Goal: Entertainment & Leisure: Browse casually

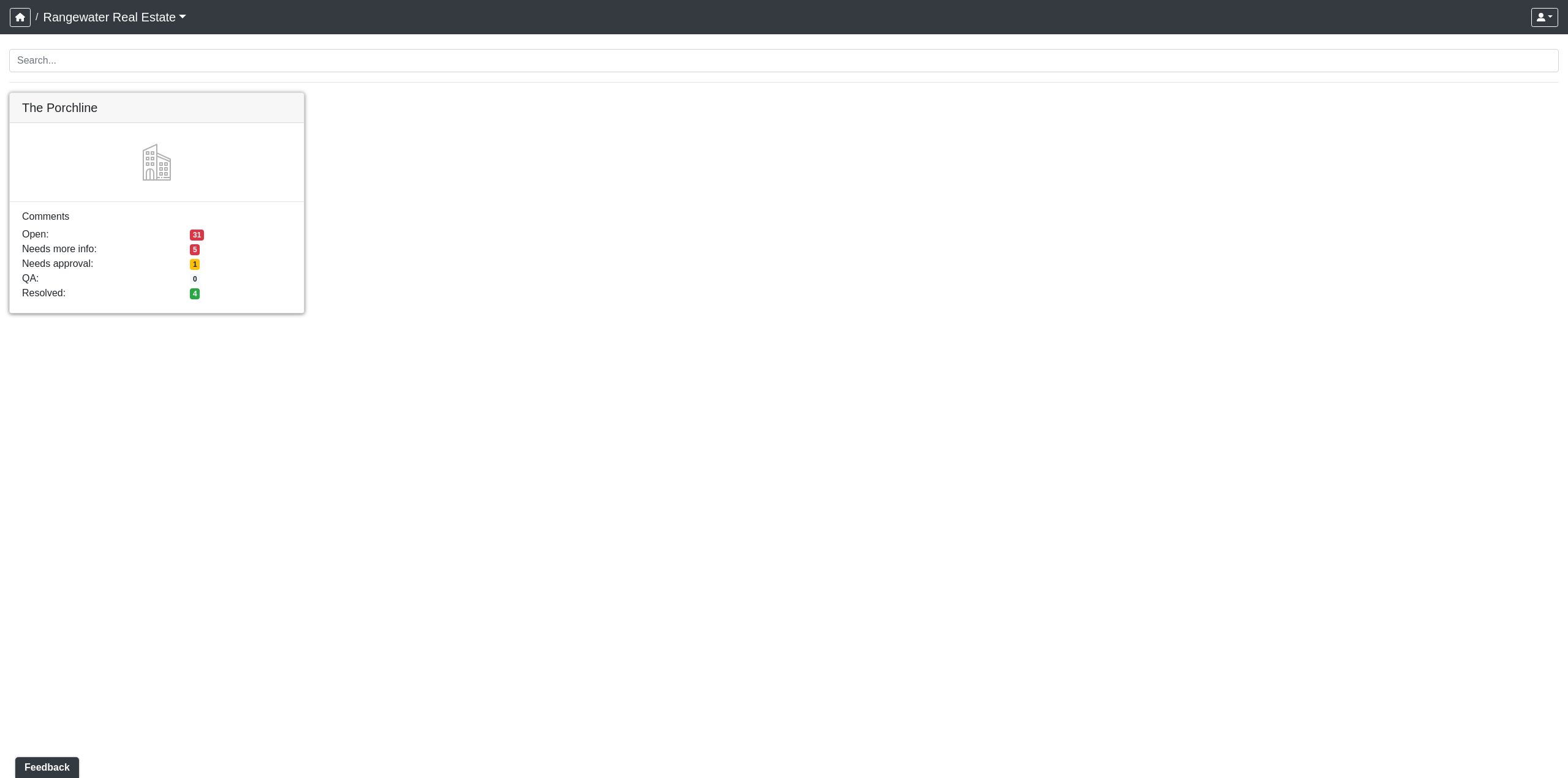
click at [160, 93] on link at bounding box center [157, 93] width 294 height 0
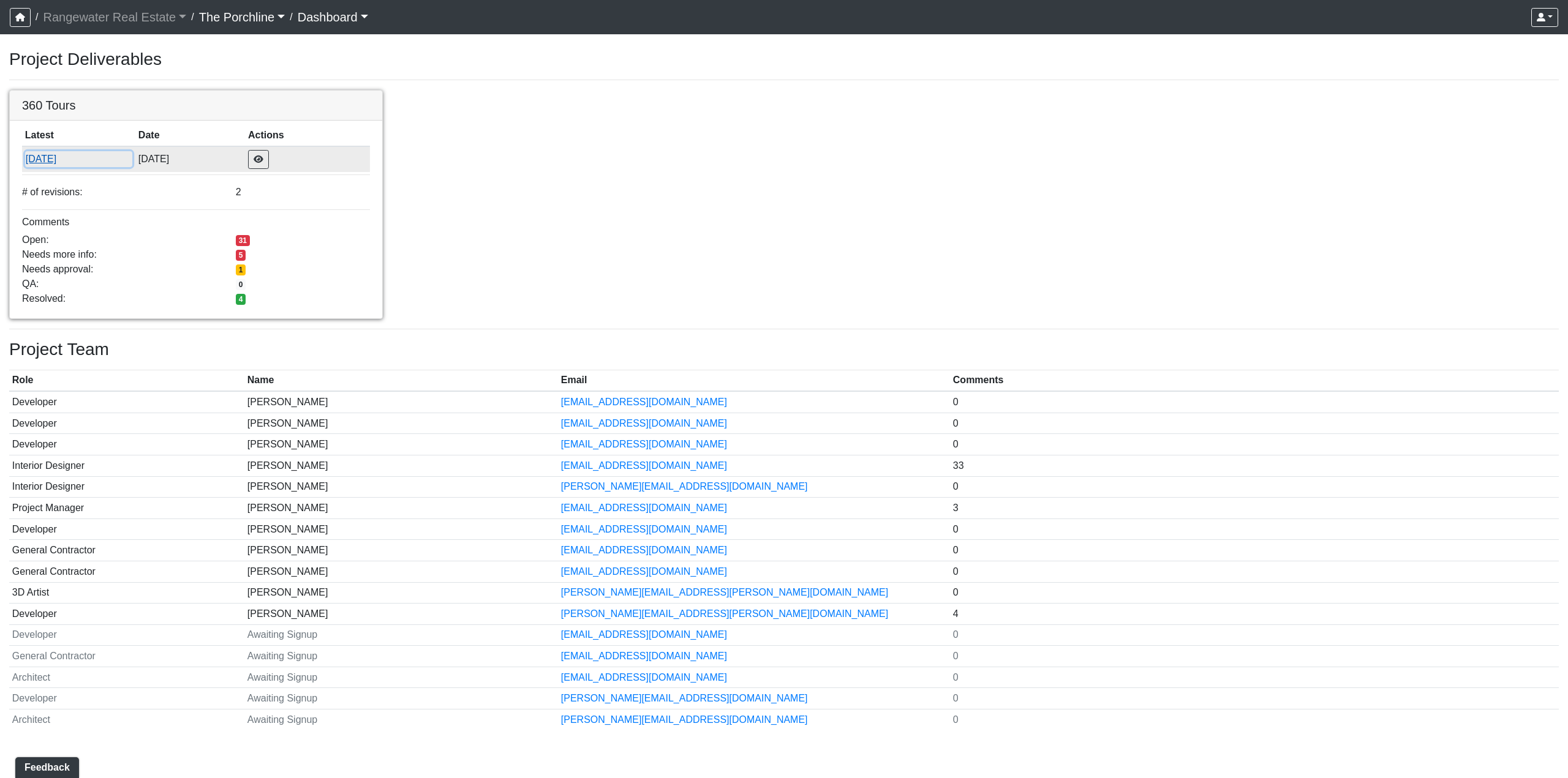
click at [132, 161] on button "8/15/2025" at bounding box center [79, 159] width 107 height 16
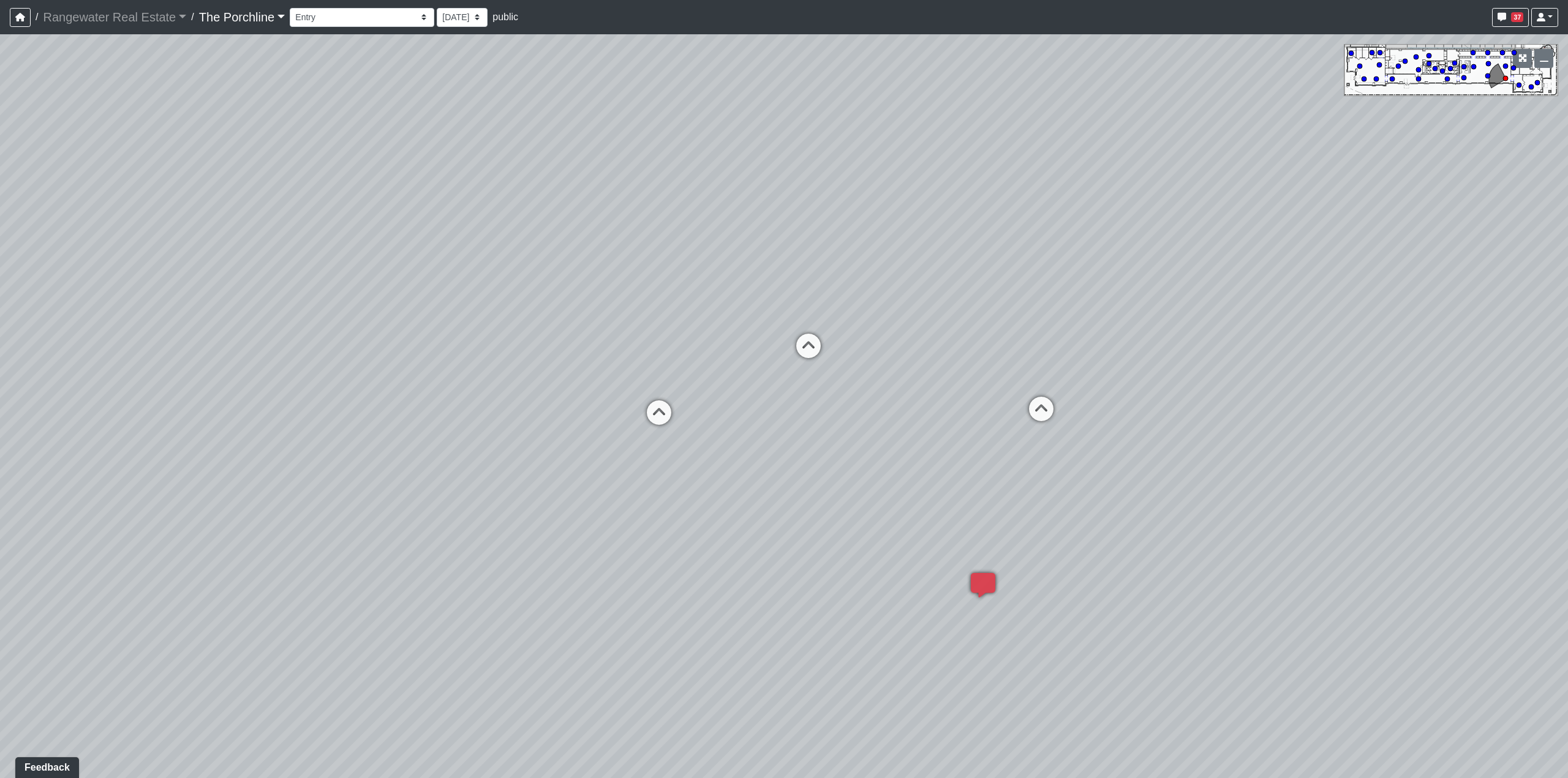
drag, startPoint x: 425, startPoint y: 356, endPoint x: 886, endPoint y: 359, distance: 461.0
click at [781, 211] on div "Loading... Seating Loading... Mailroom Entry Loading... Lounge Entry Loading...…" at bounding box center [784, 406] width 1568 height 744
click at [809, 345] on icon at bounding box center [807, 352] width 37 height 37
drag, startPoint x: 725, startPoint y: 285, endPoint x: 1335, endPoint y: 377, distance: 616.9
click at [1335, 377] on div "Loading... Seating Loading... Mailroom Entry Loading... Lounge Entry Loading...…" at bounding box center [784, 406] width 1568 height 744
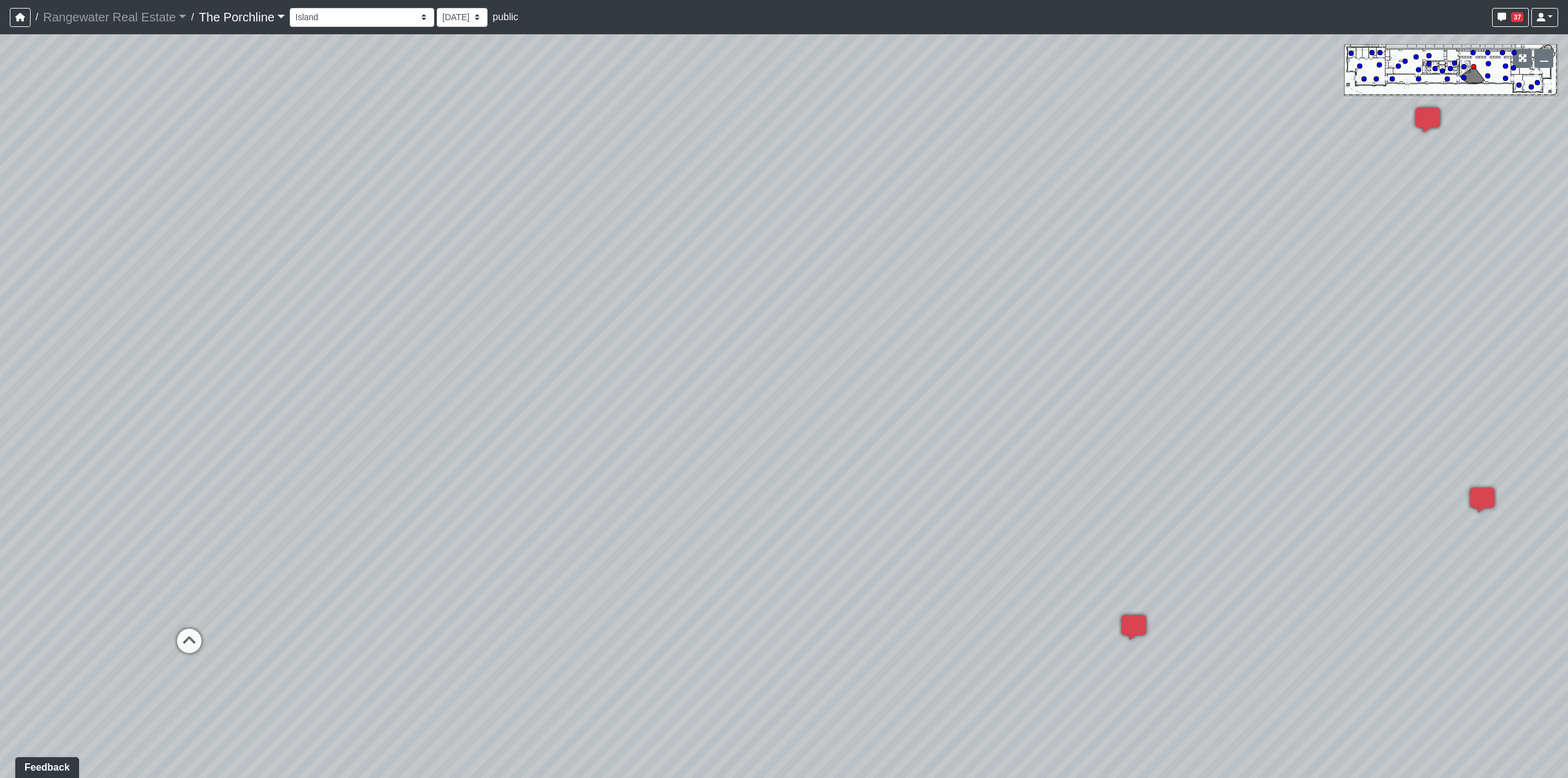
drag, startPoint x: 667, startPoint y: 369, endPoint x: 1484, endPoint y: 351, distance: 817.2
click at [1484, 351] on div "Loading... Seating Loading... Mailroom Entry Loading... Lounge Entry Loading...…" at bounding box center [784, 406] width 1568 height 744
drag, startPoint x: 632, startPoint y: 418, endPoint x: 1307, endPoint y: 338, distance: 679.7
click at [1307, 338] on div "Loading... Seating Loading... Mailroom Entry Loading... Lounge Entry Loading...…" at bounding box center [784, 406] width 1568 height 744
click at [582, 349] on icon at bounding box center [579, 352] width 37 height 37
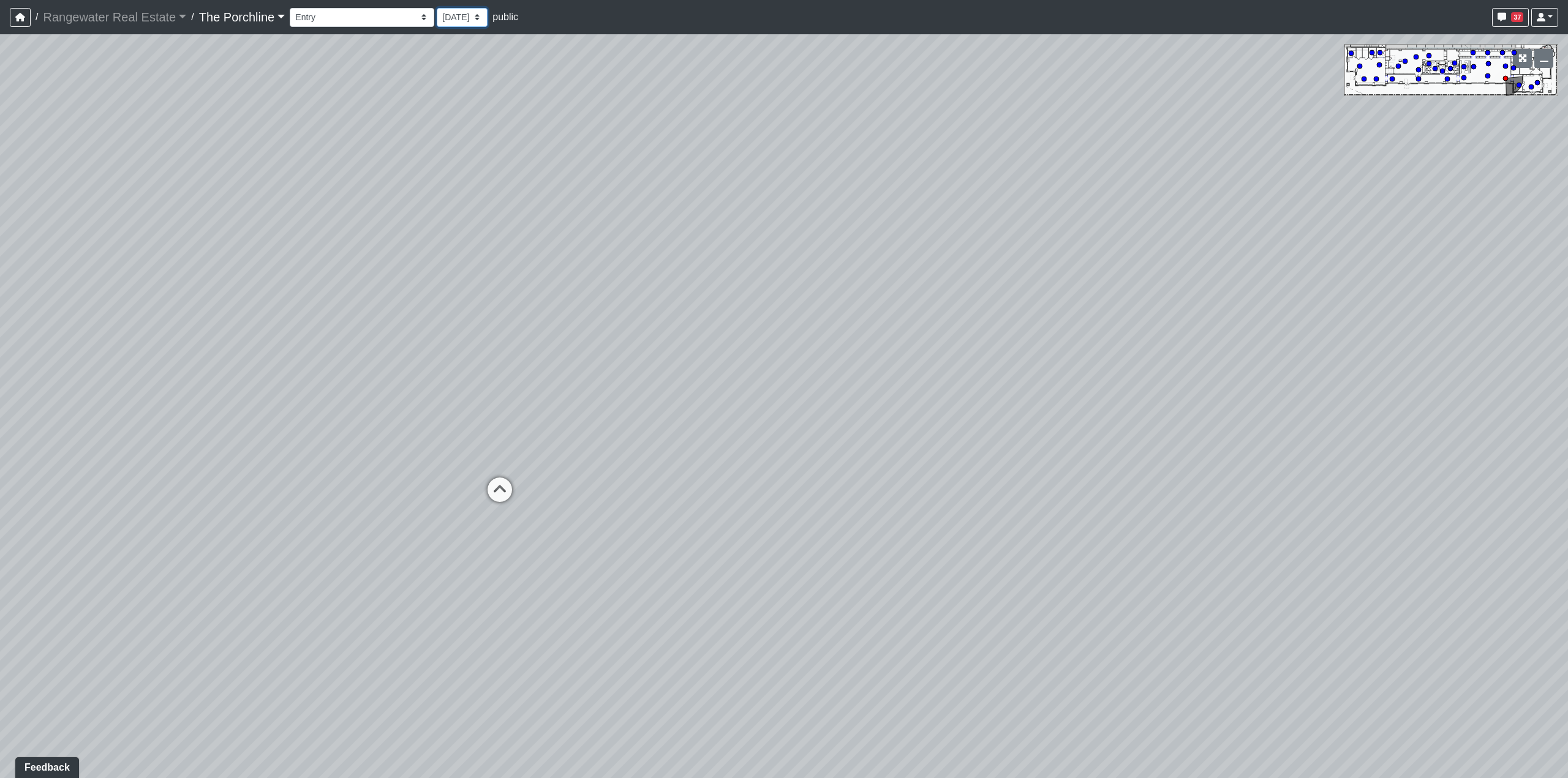
click at [437, 17] on select "[DATE] [DATE]" at bounding box center [462, 18] width 51 height 19
click at [364, 20] on select "Entry [GEOGRAPHIC_DATA] Kitchen Lounge Lounge Entry Mailroom Entry Seating Cowo…" at bounding box center [362, 18] width 144 height 19
click at [290, 8] on select "Entry [GEOGRAPHIC_DATA] Kitchen Lounge Lounge Entry Mailroom Entry Seating Cowo…" at bounding box center [362, 18] width 144 height 19
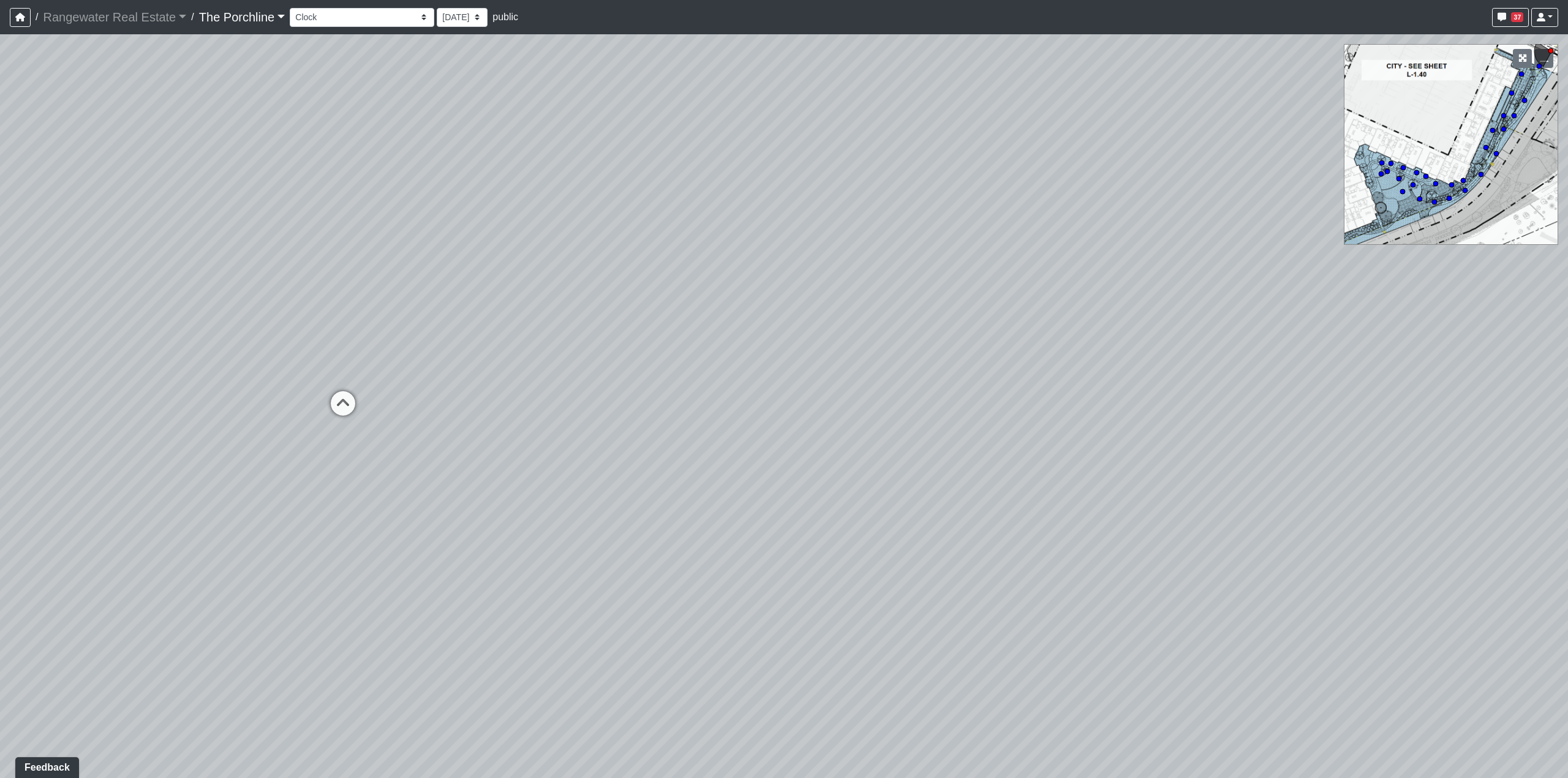
drag, startPoint x: 749, startPoint y: 251, endPoint x: 585, endPoint y: 211, distance: 168.8
click at [585, 211] on div "Loading... Seating Loading... Mailroom Entry Loading... Lounge Entry Loading...…" at bounding box center [784, 406] width 1568 height 744
drag, startPoint x: 549, startPoint y: 246, endPoint x: 565, endPoint y: 446, distance: 200.6
click at [565, 446] on div "Loading... Seating Loading... Mailroom Entry Loading... Lounge Entry Loading...…" at bounding box center [784, 406] width 1568 height 744
drag, startPoint x: 548, startPoint y: 345, endPoint x: 917, endPoint y: 375, distance: 370.2
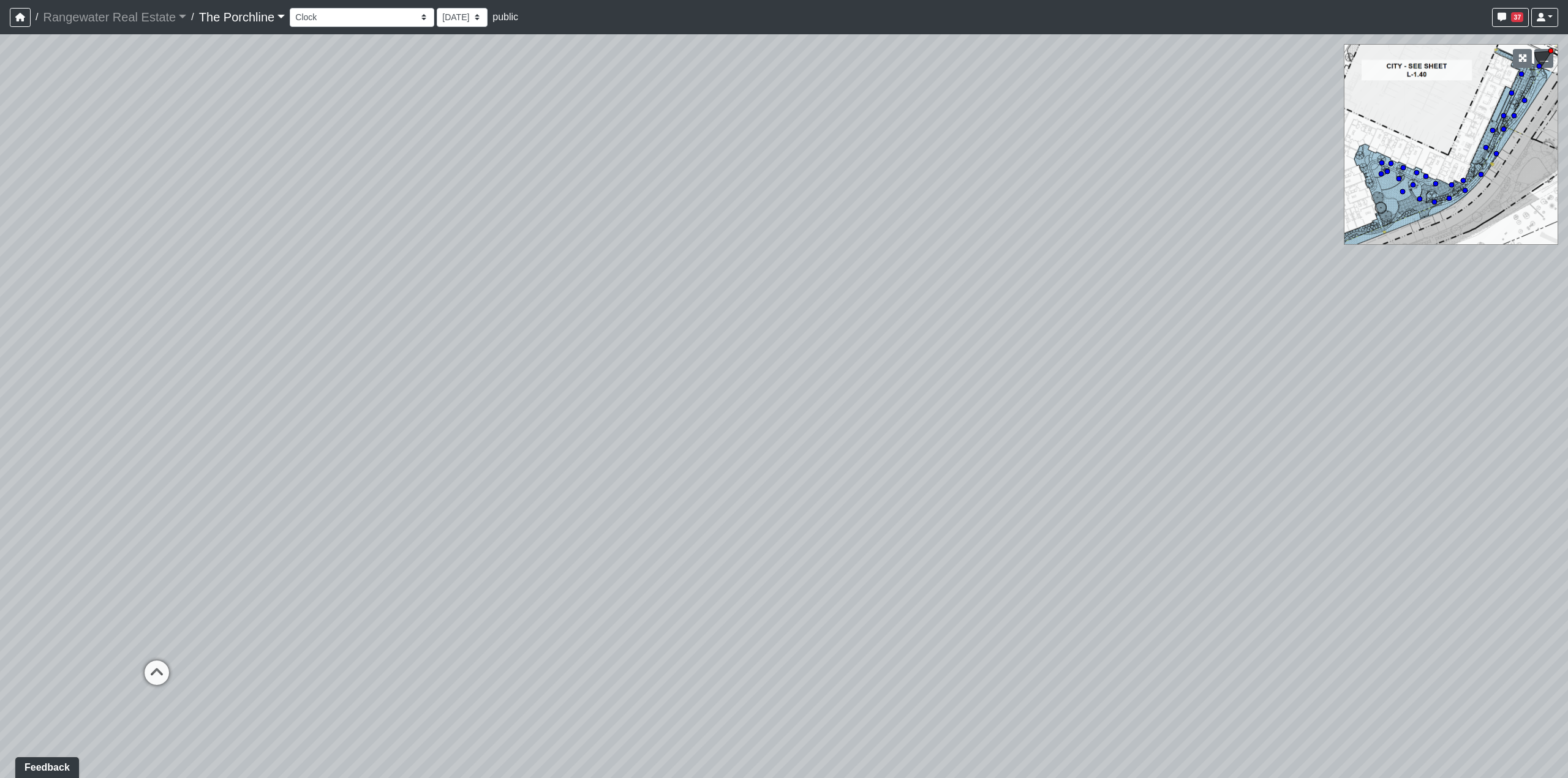
click at [917, 375] on div "Loading... Seating Loading... Mailroom Entry Loading... Lounge Entry Loading...…" at bounding box center [784, 406] width 1568 height 744
click at [555, 493] on icon at bounding box center [558, 508] width 37 height 37
click at [531, 445] on icon at bounding box center [519, 452] width 37 height 37
drag, startPoint x: 488, startPoint y: 338, endPoint x: 751, endPoint y: 285, distance: 268.3
click at [751, 285] on div "Loading... Seating Loading... Mailroom Entry Loading... Lounge Entry Loading...…" at bounding box center [784, 406] width 1568 height 744
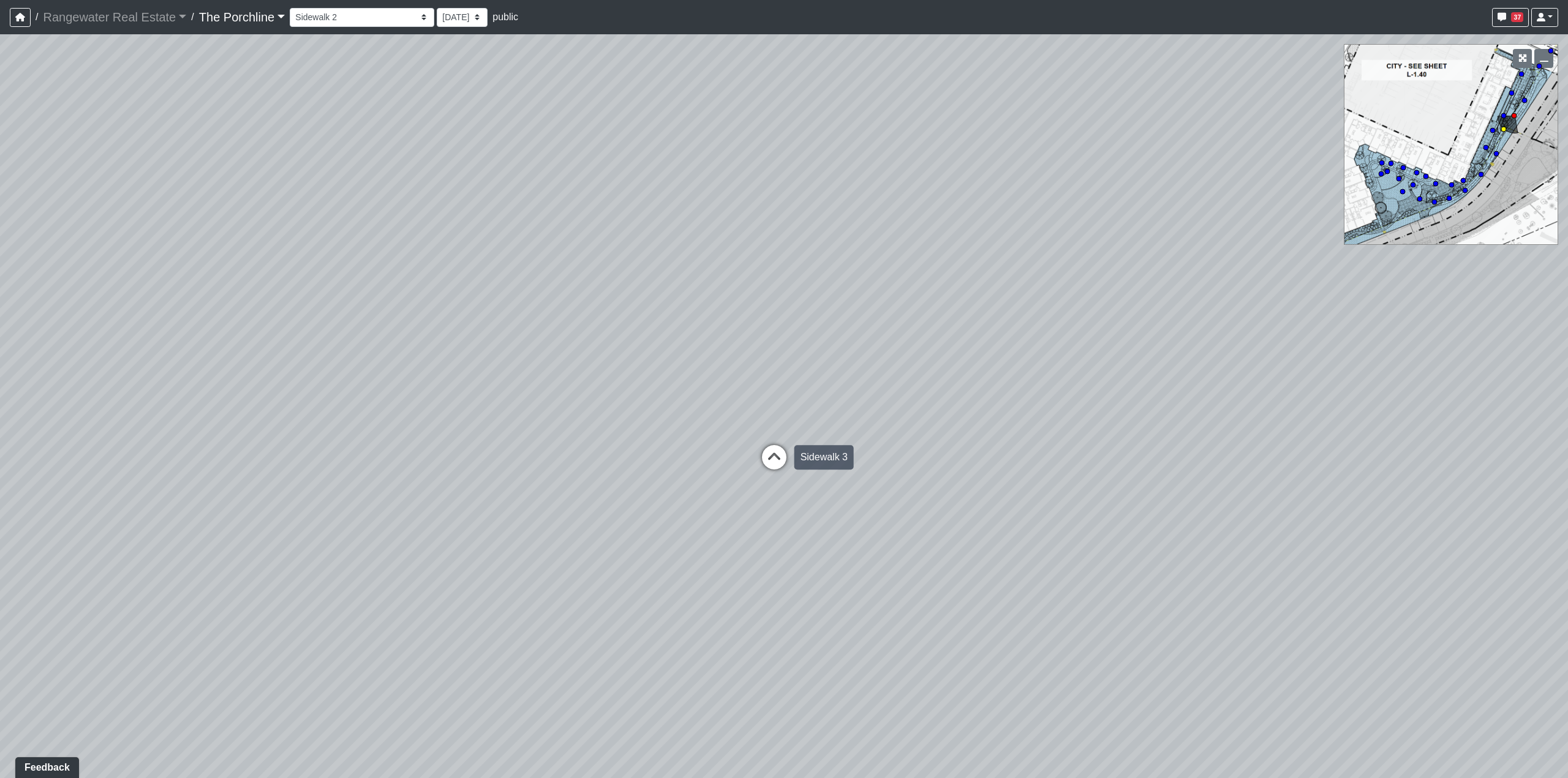
click at [768, 452] on icon at bounding box center [774, 464] width 37 height 37
drag, startPoint x: 715, startPoint y: 342, endPoint x: 725, endPoint y: 419, distance: 77.6
click at [792, 311] on div "Loading... Seating Loading... Mailroom Entry Loading... Lounge Entry Loading...…" at bounding box center [784, 406] width 1568 height 744
click at [662, 442] on icon at bounding box center [672, 453] width 37 height 37
click at [816, 438] on icon at bounding box center [814, 443] width 37 height 37
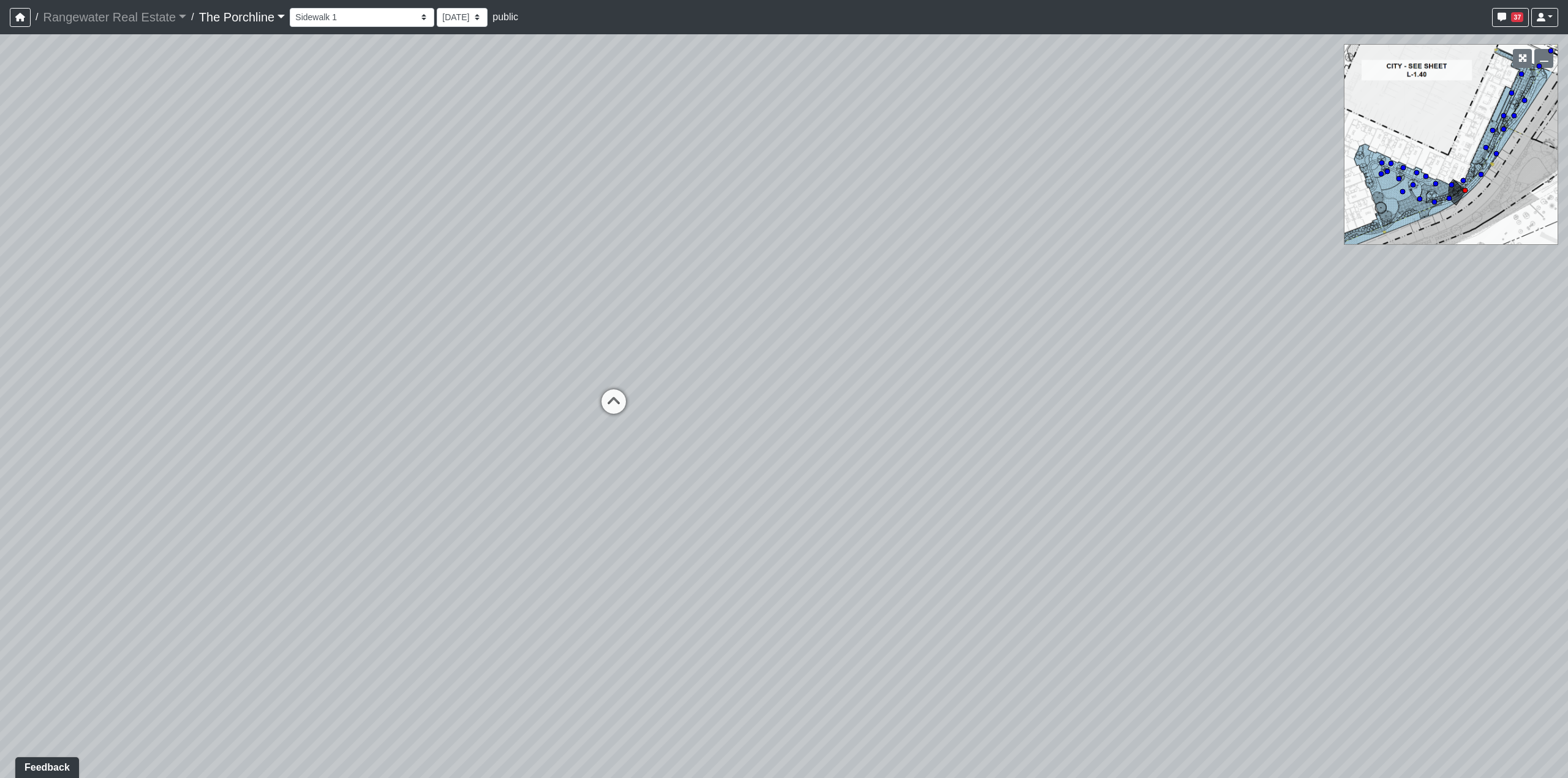
drag, startPoint x: 958, startPoint y: 332, endPoint x: 320, endPoint y: 263, distance: 641.7
click at [320, 263] on div "Loading... Seating Loading... Mailroom Entry Loading... Lounge Entry Loading...…" at bounding box center [784, 406] width 1568 height 744
drag, startPoint x: 1017, startPoint y: 428, endPoint x: 258, endPoint y: 316, distance: 767.2
click at [258, 316] on div "Loading... Seating Loading... Mailroom Entry Loading... Lounge Entry Loading...…" at bounding box center [784, 406] width 1568 height 744
drag, startPoint x: 941, startPoint y: 290, endPoint x: 360, endPoint y: 346, distance: 583.7
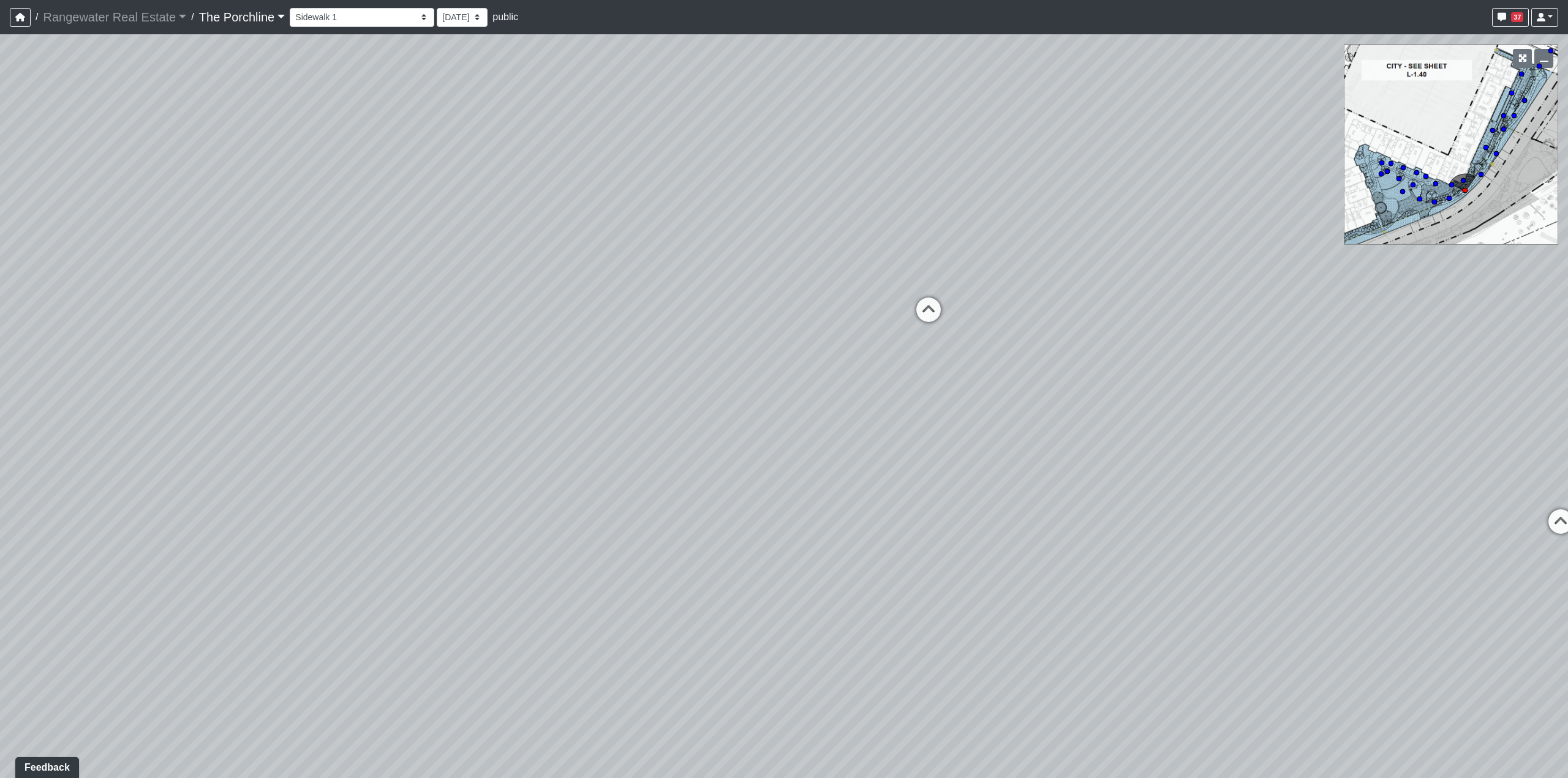
click at [360, 346] on div "Loading... Seating Loading... Mailroom Entry Loading... Lounge Entry Loading...…" at bounding box center [784, 406] width 1568 height 744
click at [1175, 407] on icon at bounding box center [1184, 409] width 37 height 37
drag, startPoint x: 1138, startPoint y: 406, endPoint x: 1298, endPoint y: 393, distance: 160.5
click at [1298, 393] on div "Loading... Seating Loading... Mailroom Entry Loading... Lounge Entry Loading...…" at bounding box center [784, 406] width 1568 height 744
drag, startPoint x: 606, startPoint y: 390, endPoint x: 1428, endPoint y: 509, distance: 830.6
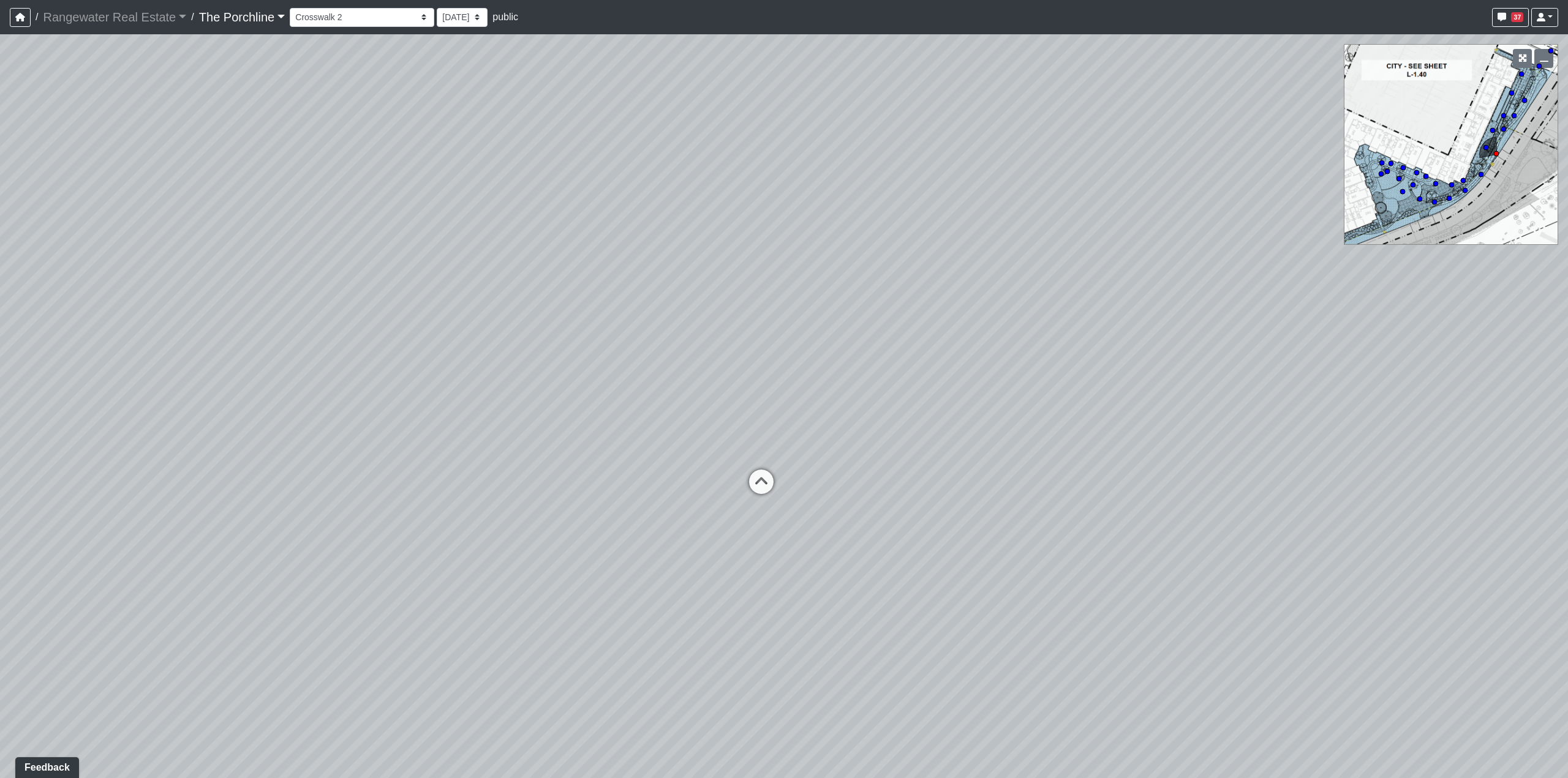
click at [1428, 509] on div "Loading... Seating Loading... Mailroom Entry Loading... Lounge Entry Loading...…" at bounding box center [784, 406] width 1568 height 744
drag, startPoint x: 458, startPoint y: 462, endPoint x: 790, endPoint y: 531, distance: 339.1
click at [790, 531] on div "Loading... Seating Loading... Mailroom Entry Loading... Lounge Entry Loading...…" at bounding box center [784, 406] width 1568 height 744
click at [340, 9] on select "Entry [GEOGRAPHIC_DATA] Kitchen Lounge Lounge Entry Mailroom Entry Seating Cowo…" at bounding box center [362, 18] width 144 height 19
click at [290, 8] on select "Entry [GEOGRAPHIC_DATA] Kitchen Lounge Lounge Entry Mailroom Entry Seating Cowo…" at bounding box center [362, 18] width 144 height 19
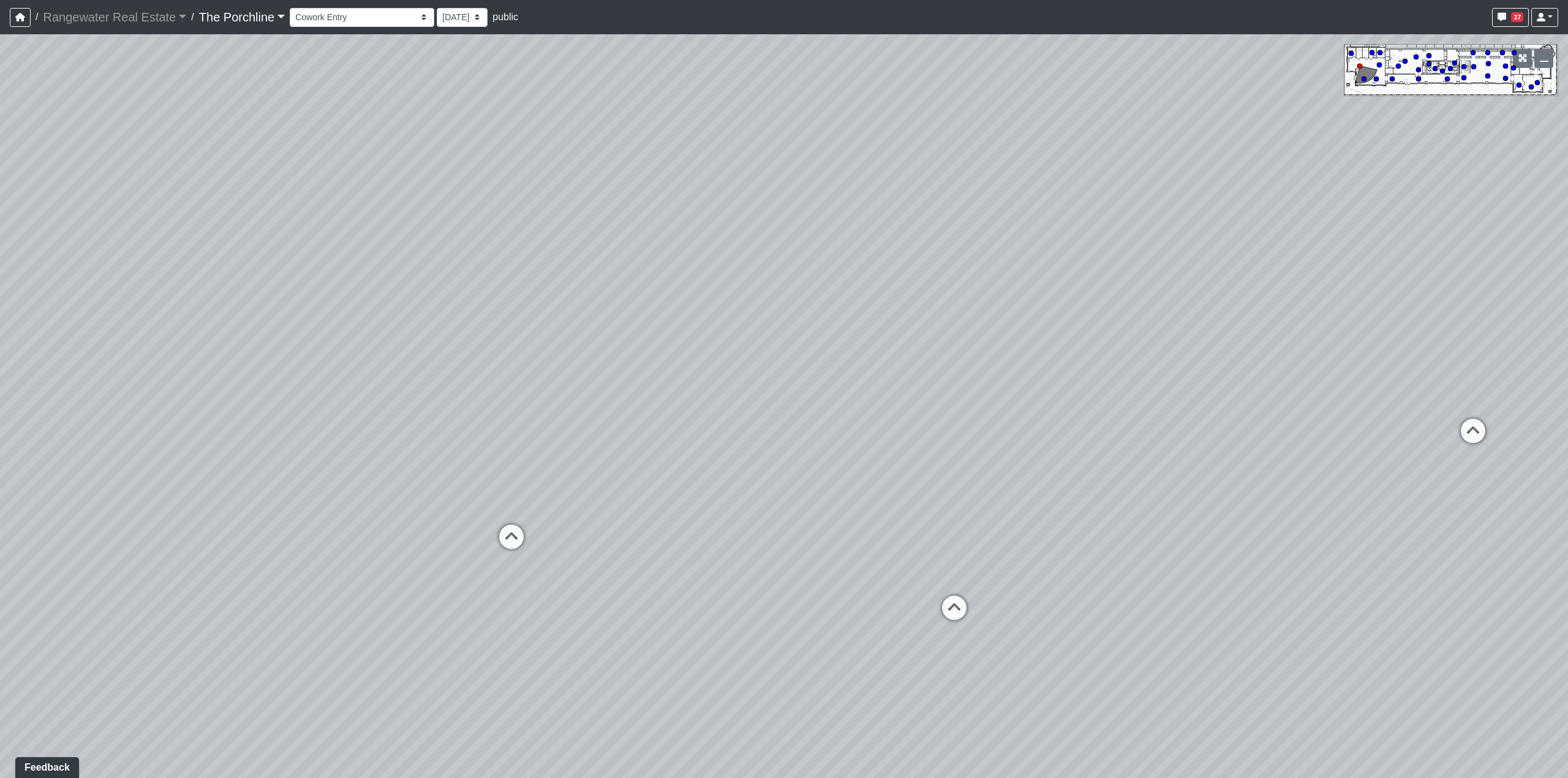
drag, startPoint x: 390, startPoint y: 466, endPoint x: 860, endPoint y: 505, distance: 471.6
click at [860, 505] on div "Loading... Seating Loading... Mailroom Entry Loading... Lounge Entry Loading...…" at bounding box center [784, 406] width 1568 height 744
drag, startPoint x: 714, startPoint y: 380, endPoint x: 400, endPoint y: 340, distance: 316.5
click at [400, 340] on div "Loading... Seating Loading... Mailroom Entry Loading... Lounge Entry Loading...…" at bounding box center [784, 406] width 1568 height 744
click at [340, 14] on select "Entry [GEOGRAPHIC_DATA] Kitchen Lounge Lounge Entry Mailroom Entry Seating Cowo…" at bounding box center [362, 18] width 144 height 19
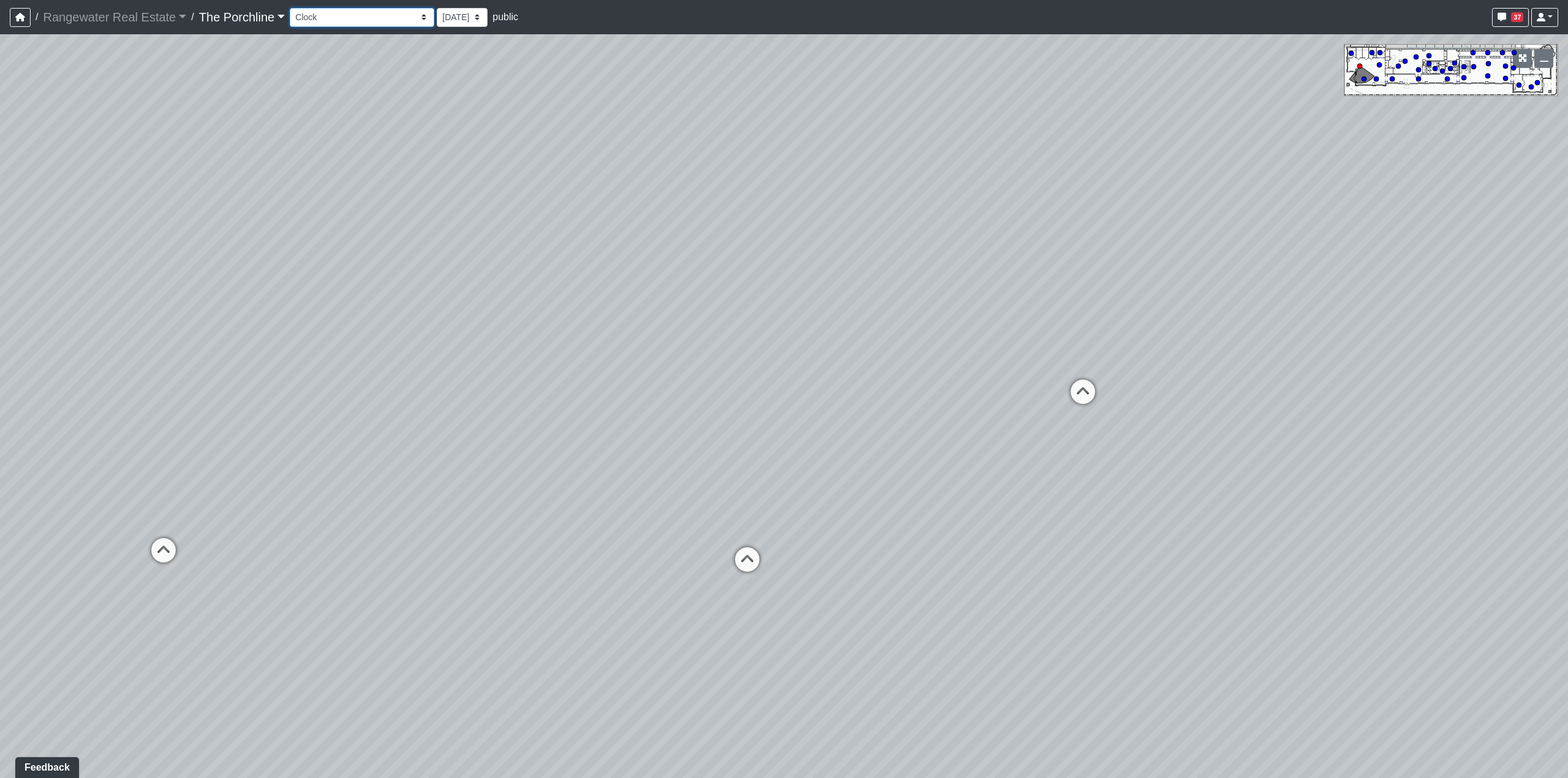
click at [290, 8] on select "Entry [GEOGRAPHIC_DATA] Kitchen Lounge Lounge Entry Mailroom Entry Seating Cowo…" at bounding box center [362, 18] width 144 height 19
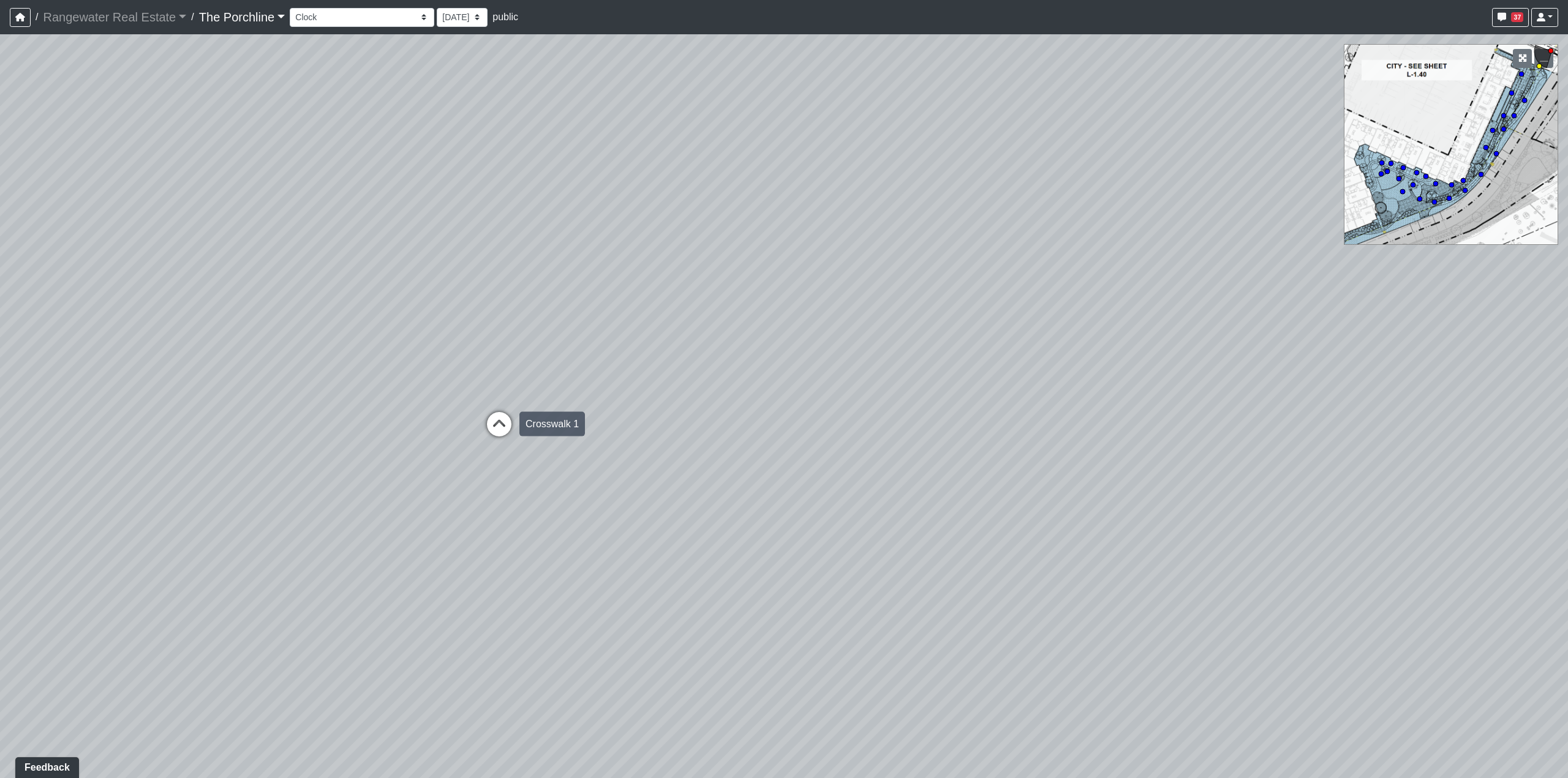
click at [502, 431] on icon at bounding box center [499, 430] width 37 height 37
drag, startPoint x: 804, startPoint y: 306, endPoint x: 563, endPoint y: 315, distance: 241.2
click at [563, 315] on div "Loading... Seating Loading... Mailroom Entry Loading... Lounge Entry Loading...…" at bounding box center [784, 406] width 1568 height 744
click at [359, 21] on select "Entry [GEOGRAPHIC_DATA] Kitchen Lounge Lounge Entry Mailroom Entry Seating Cowo…" at bounding box center [362, 18] width 144 height 19
click at [290, 8] on select "Entry [GEOGRAPHIC_DATA] Kitchen Lounge Lounge Entry Mailroom Entry Seating Cowo…" at bounding box center [362, 18] width 144 height 19
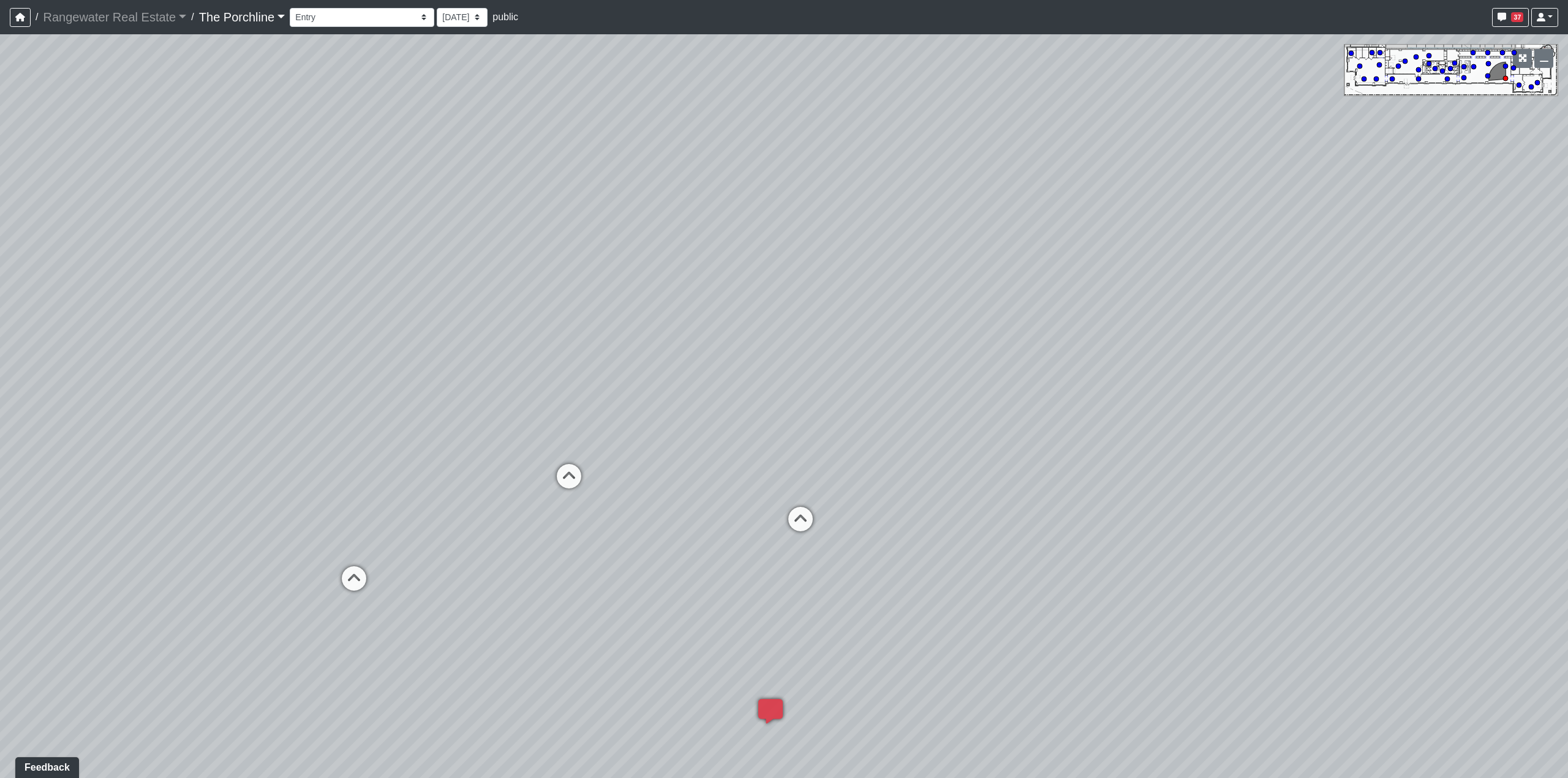
click at [846, 325] on div "Loading... Seating Loading... Mailroom Entry Loading... Lounge Entry Loading...…" at bounding box center [784, 406] width 1568 height 744
click at [338, 15] on select "Entry [GEOGRAPHIC_DATA] Kitchen Lounge Lounge Entry Mailroom Entry Seating Cowo…" at bounding box center [362, 18] width 144 height 19
click at [290, 8] on select "Entry [GEOGRAPHIC_DATA] Kitchen Lounge Lounge Entry Mailroom Entry Seating Cowo…" at bounding box center [362, 18] width 144 height 19
drag, startPoint x: 812, startPoint y: 425, endPoint x: 209, endPoint y: 281, distance: 620.0
click at [177, 277] on div "Loading... Seating Loading... Mailroom Entry Loading... Lounge Entry Loading...…" at bounding box center [784, 406] width 1568 height 744
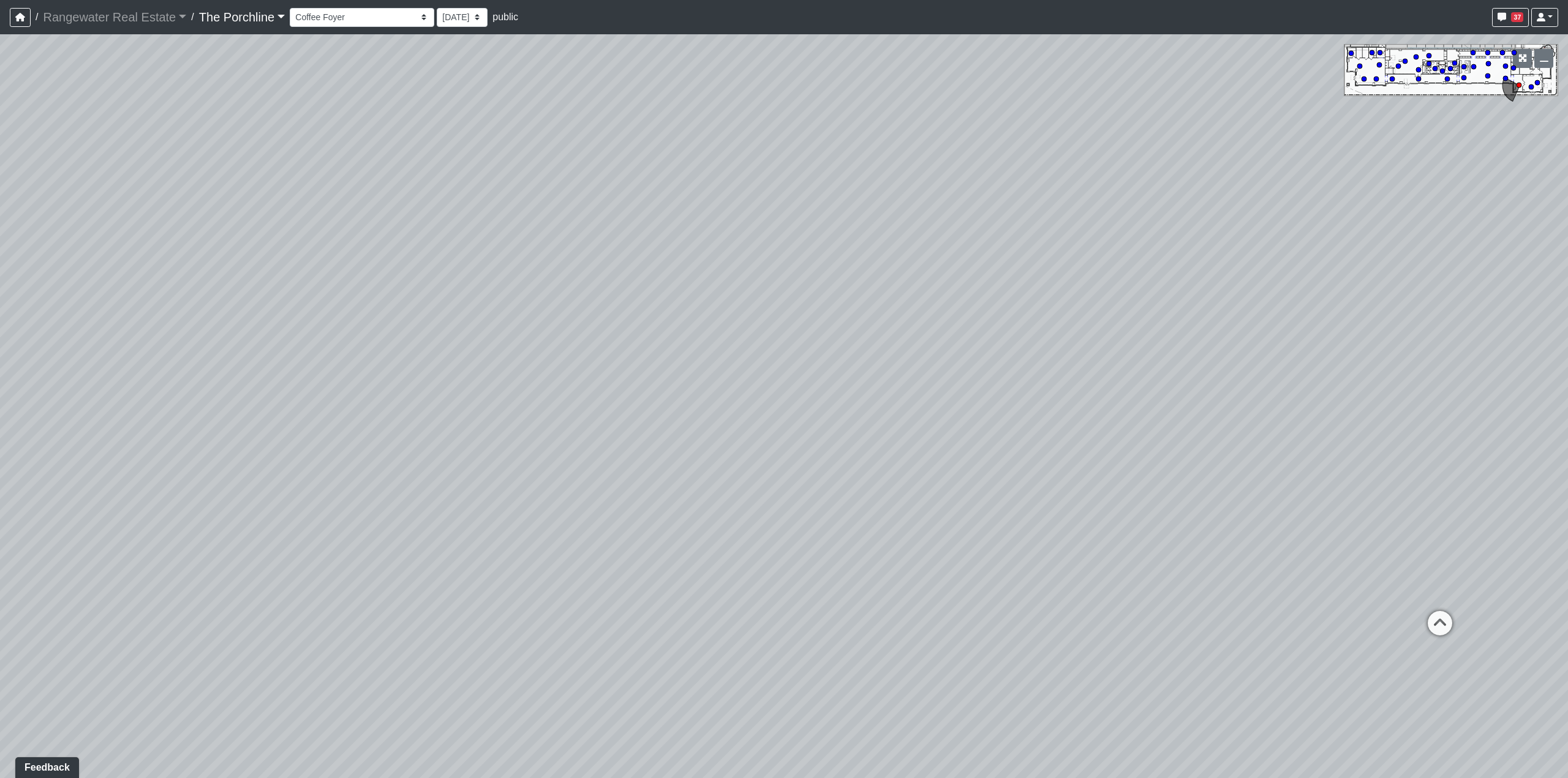
drag, startPoint x: 851, startPoint y: 261, endPoint x: 1283, endPoint y: 319, distance: 435.9
click at [1269, 310] on div "Loading... Seating Loading... Mailroom Entry Loading... Lounge Entry Loading...…" at bounding box center [784, 406] width 1568 height 744
drag, startPoint x: 889, startPoint y: 423, endPoint x: 1280, endPoint y: 448, distance: 391.8
click at [1318, 481] on div "Loading... Seating Loading... Mailroom Entry Loading... Lounge Entry Loading...…" at bounding box center [784, 406] width 1568 height 744
drag, startPoint x: 696, startPoint y: 401, endPoint x: 1143, endPoint y: 285, distance: 461.8
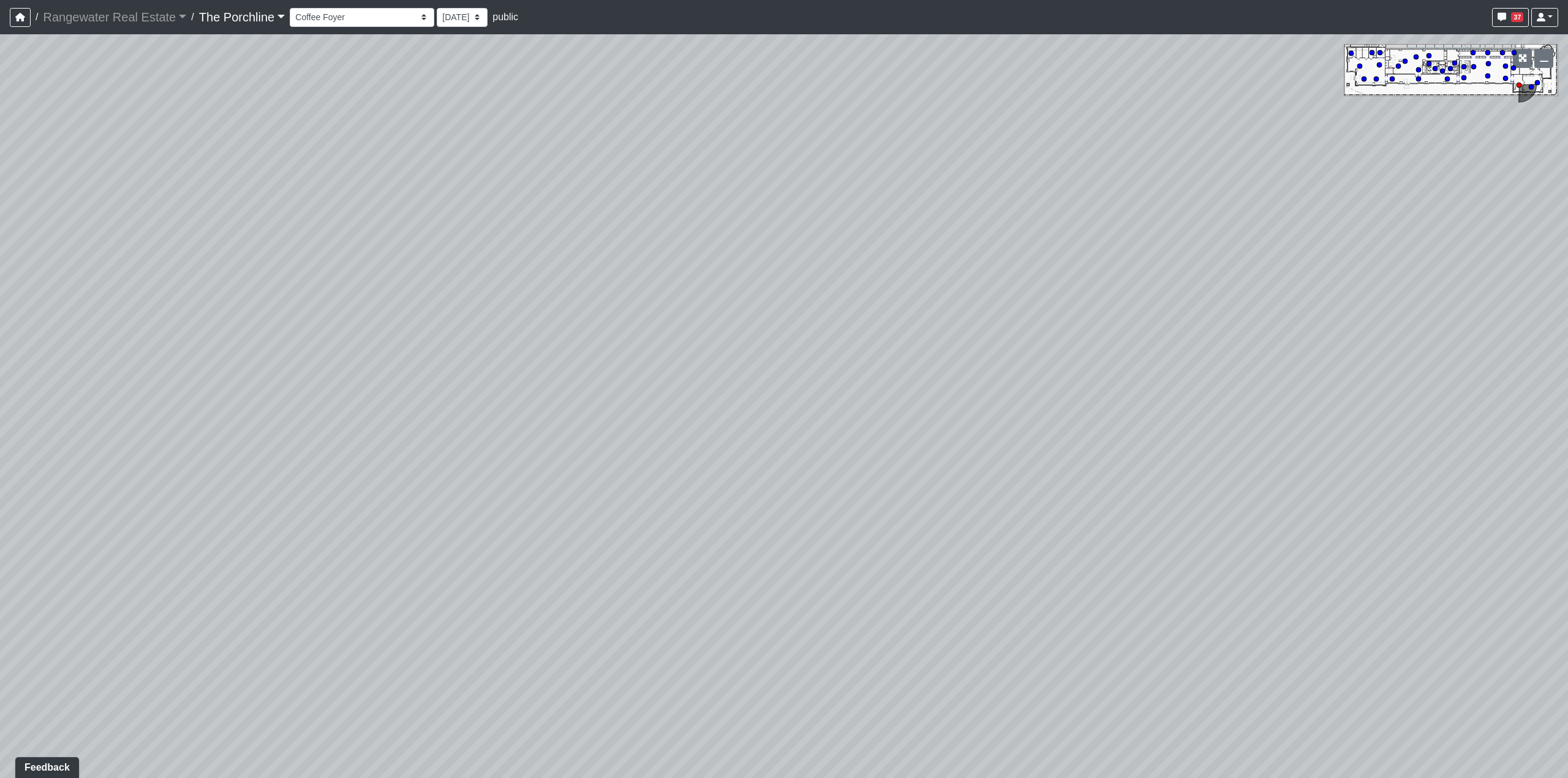
click at [1210, 289] on div "Loading... Seating Loading... Mailroom Entry Loading... Lounge Entry Loading...…" at bounding box center [784, 406] width 1568 height 744
drag, startPoint x: 882, startPoint y: 316, endPoint x: 1061, endPoint y: 294, distance: 180.3
click at [1061, 294] on div "Loading... Seating Loading... Mailroom Entry Loading... Lounge Entry Loading...…" at bounding box center [784, 406] width 1568 height 744
click at [349, 335] on icon at bounding box center [343, 343] width 37 height 37
drag, startPoint x: 737, startPoint y: 319, endPoint x: 720, endPoint y: 341, distance: 27.8
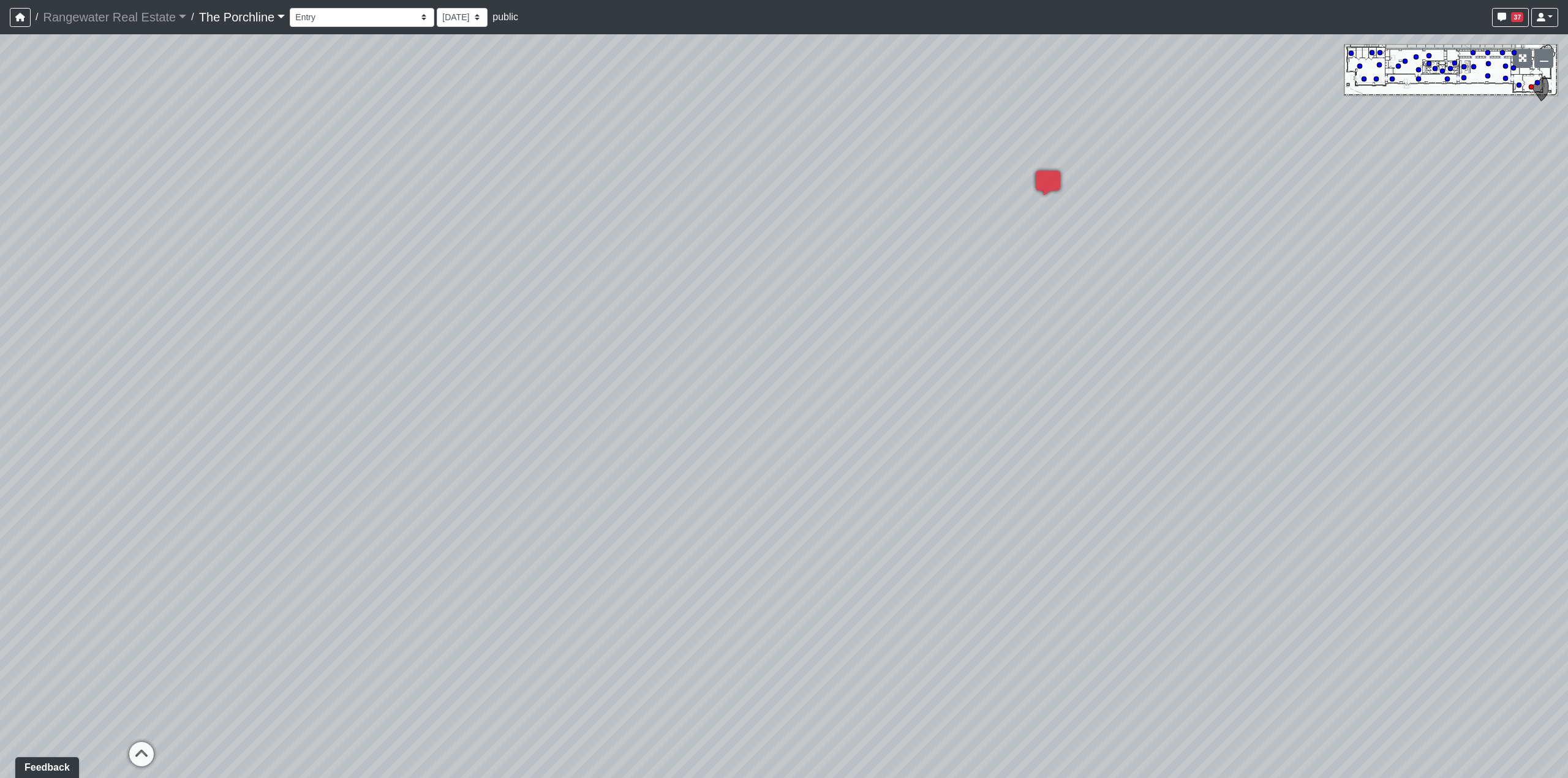
click at [1010, 340] on div "Loading... Seating Loading... Mailroom Entry Loading... Lounge Entry Loading...…" at bounding box center [784, 406] width 1568 height 744
drag, startPoint x: 408, startPoint y: 346, endPoint x: 772, endPoint y: 386, distance: 366.2
click at [772, 386] on div "Loading... Seating Loading... Mailroom Entry Loading... Lounge Entry Loading...…" at bounding box center [784, 406] width 1568 height 744
click at [362, 22] on select "Entry [GEOGRAPHIC_DATA] Kitchen Lounge Lounge Entry Mailroom Entry Seating Cowo…" at bounding box center [362, 18] width 144 height 19
drag, startPoint x: 861, startPoint y: 499, endPoint x: 914, endPoint y: 488, distance: 54.1
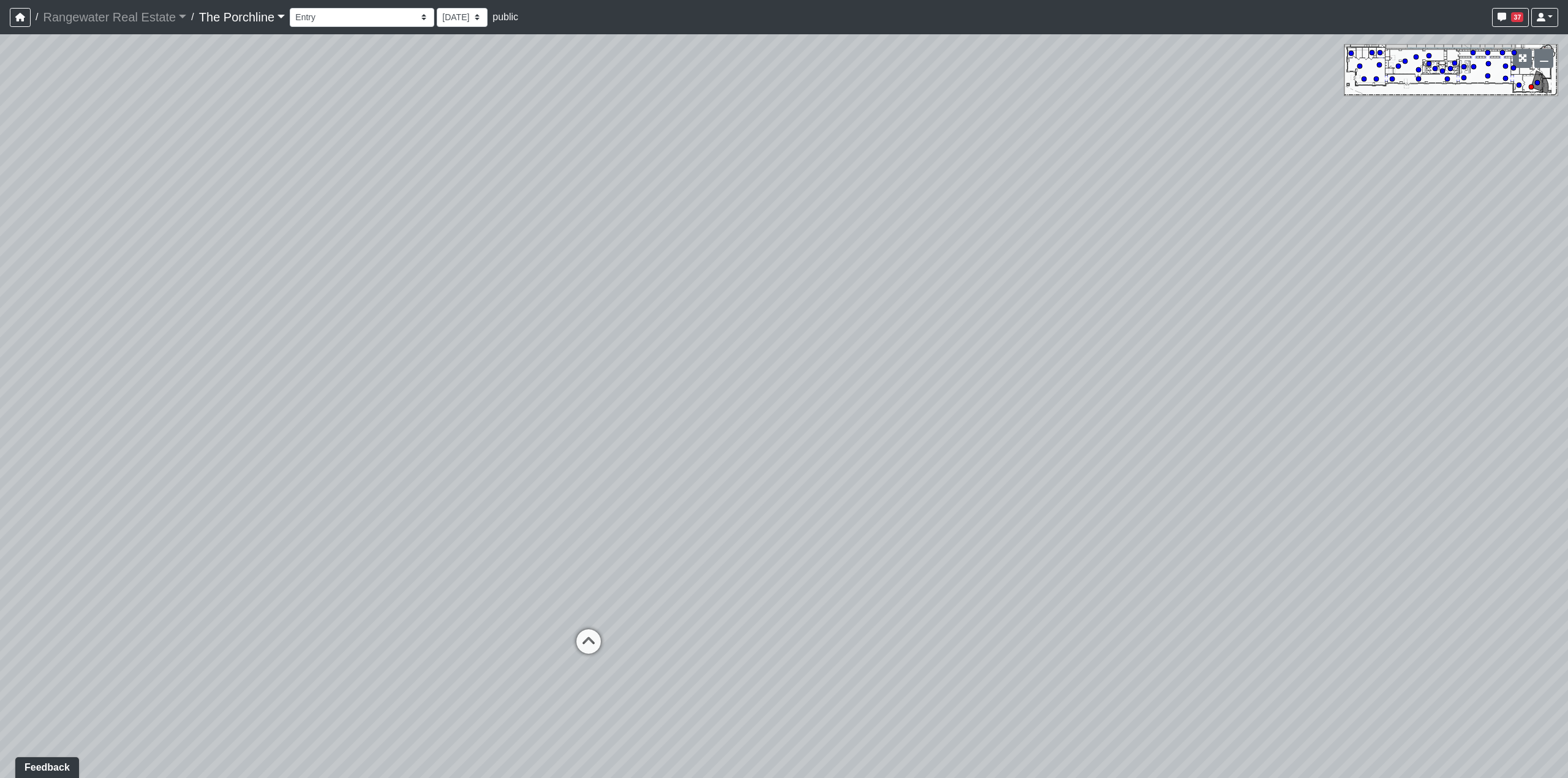
click at [914, 488] on div "Loading... Seating Loading... Mailroom Entry Loading... Lounge Entry Loading...…" at bounding box center [784, 406] width 1568 height 744
drag, startPoint x: 881, startPoint y: 525, endPoint x: 653, endPoint y: 466, distance: 235.5
click at [351, 563] on div "Loading... Seating Loading... Mailroom Entry Loading... Lounge Entry Loading...…" at bounding box center [784, 406] width 1568 height 744
drag, startPoint x: 439, startPoint y: 391, endPoint x: 0, endPoint y: 575, distance: 476.0
click at [0, 575] on div "Loading... Seating Loading... Mailroom Entry Loading... Lounge Entry Loading...…" at bounding box center [784, 406] width 1568 height 744
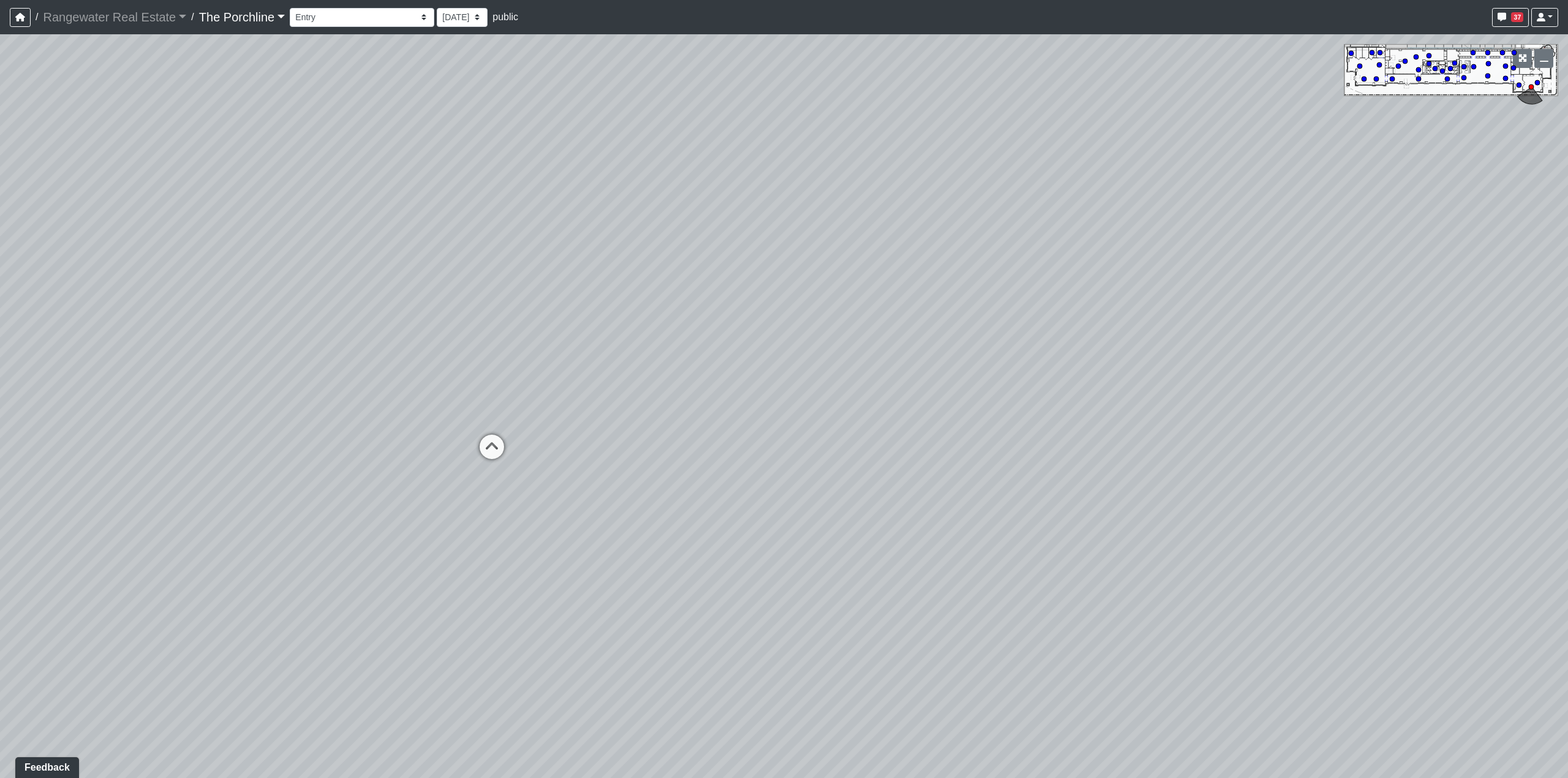
drag, startPoint x: 636, startPoint y: 258, endPoint x: 341, endPoint y: -66, distance: 438.2
click at [341, 0] on html "/ Rangewater Real Estate Rangewater Real Estate Loading... / The Porchline The …" at bounding box center [784, 389] width 1568 height 778
drag, startPoint x: 712, startPoint y: 367, endPoint x: 442, endPoint y: 278, distance: 284.3
click at [442, 278] on div "Loading... Seating Loading... Mailroom Entry Loading... Lounge Entry Loading...…" at bounding box center [784, 406] width 1568 height 744
click at [367, 26] on select "Entry [GEOGRAPHIC_DATA] Kitchen Lounge Lounge Entry Mailroom Entry Seating Cowo…" at bounding box center [362, 18] width 144 height 19
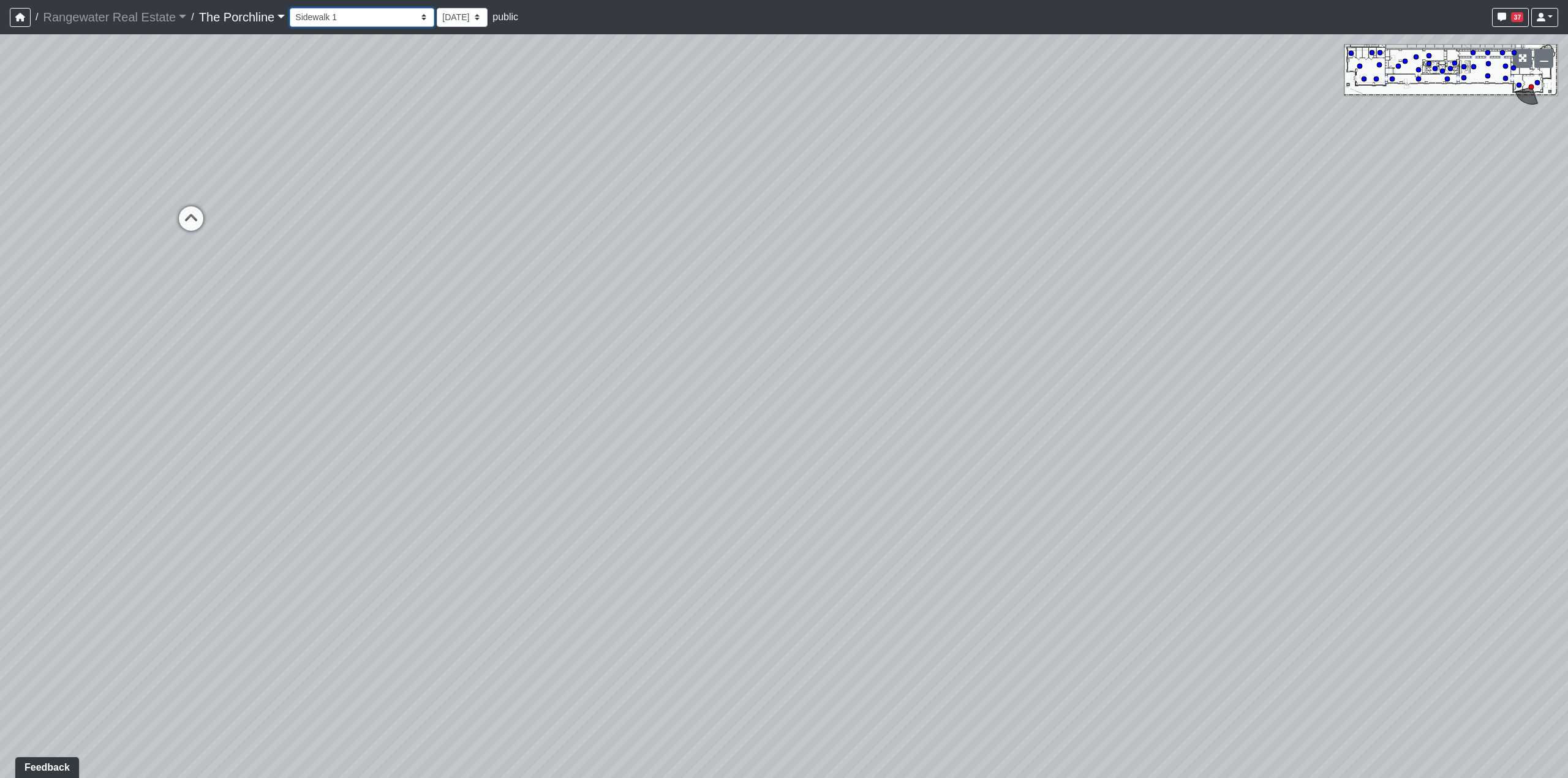
click at [290, 8] on select "Entry [GEOGRAPHIC_DATA] Kitchen Lounge Lounge Entry Mailroom Entry Seating Cowo…" at bounding box center [362, 18] width 144 height 19
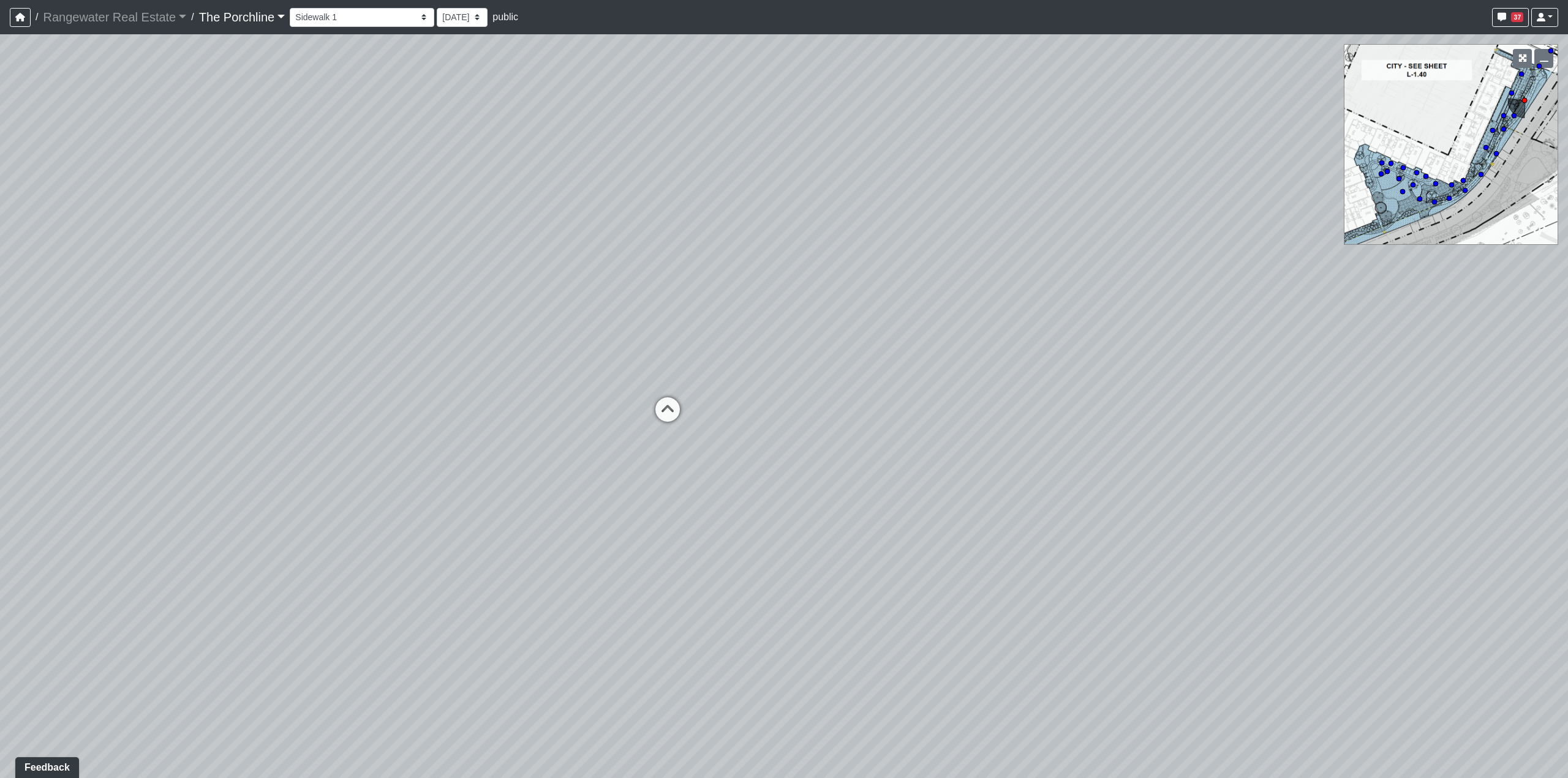
drag, startPoint x: 564, startPoint y: 425, endPoint x: 1147, endPoint y: 350, distance: 587.8
click at [1147, 350] on div "Loading... Seating Loading... Mailroom Entry Loading... Lounge Entry Loading...…" at bounding box center [784, 406] width 1568 height 744
click at [658, 406] on icon at bounding box center [667, 416] width 37 height 37
click at [676, 421] on icon at bounding box center [682, 433] width 37 height 37
click at [879, 444] on icon at bounding box center [886, 449] width 37 height 37
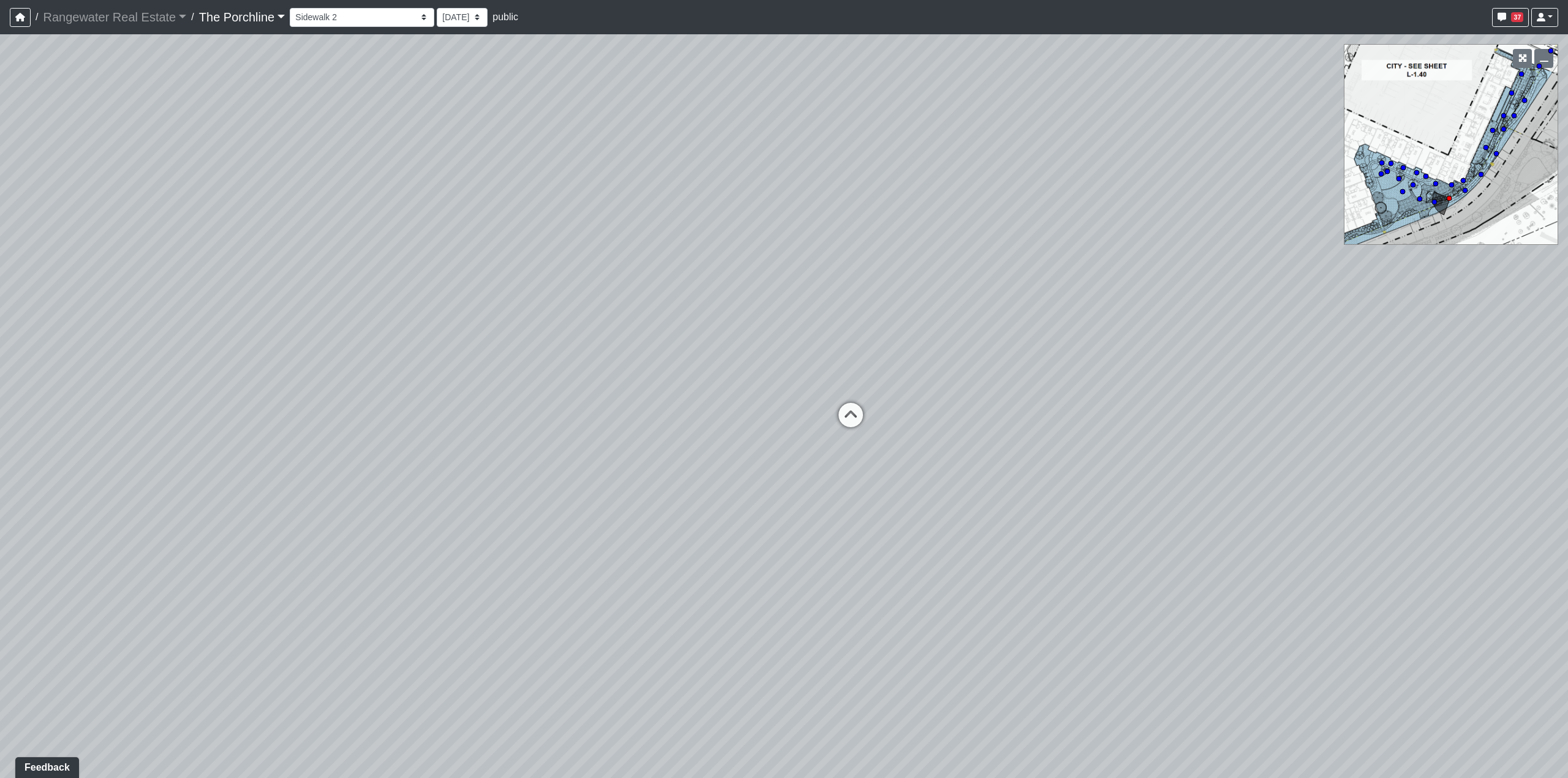
drag, startPoint x: 963, startPoint y: 294, endPoint x: 729, endPoint y: 299, distance: 234.1
click at [729, 299] on div "Loading... Seating Loading... Mailroom Entry Loading... Lounge Entry Loading...…" at bounding box center [784, 406] width 1568 height 744
click at [840, 420] on icon at bounding box center [851, 421] width 37 height 37
drag, startPoint x: 971, startPoint y: 296, endPoint x: 577, endPoint y: 272, distance: 394.7
click at [534, 262] on div "Loading... Seating Loading... Mailroom Entry Loading... Lounge Entry Loading...…" at bounding box center [784, 406] width 1568 height 744
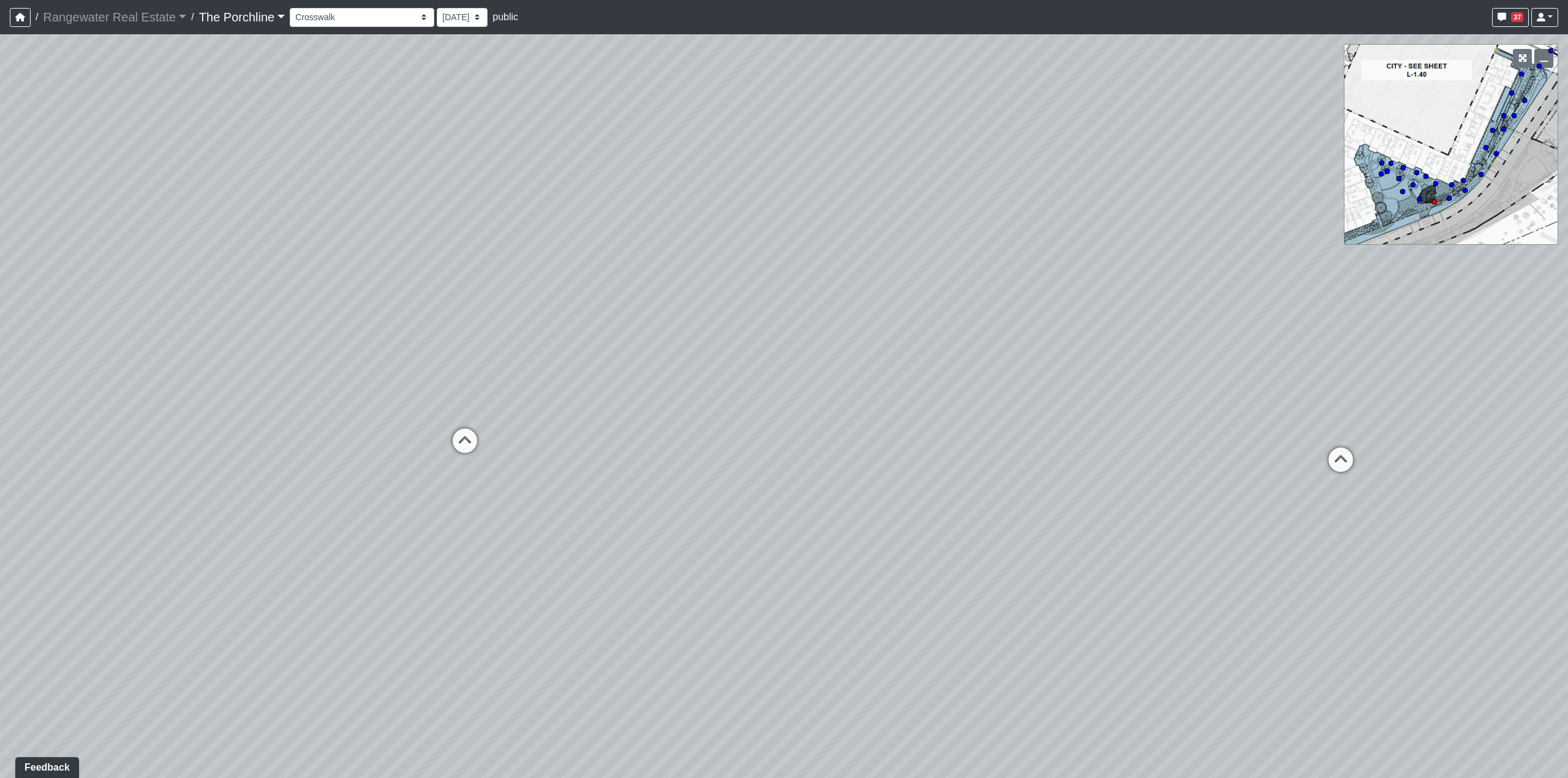
drag, startPoint x: 1065, startPoint y: 358, endPoint x: 676, endPoint y: 398, distance: 391.1
click at [676, 398] on div "Loading... Seating Loading... Mailroom Entry Loading... Lounge Entry Loading...…" at bounding box center [784, 406] width 1568 height 744
drag, startPoint x: 964, startPoint y: 319, endPoint x: 473, endPoint y: 326, distance: 491.0
click at [473, 326] on div "Loading... Seating Loading... Mailroom Entry Loading... Lounge Entry Loading...…" at bounding box center [784, 406] width 1568 height 744
drag, startPoint x: 954, startPoint y: 426, endPoint x: 688, endPoint y: 421, distance: 266.0
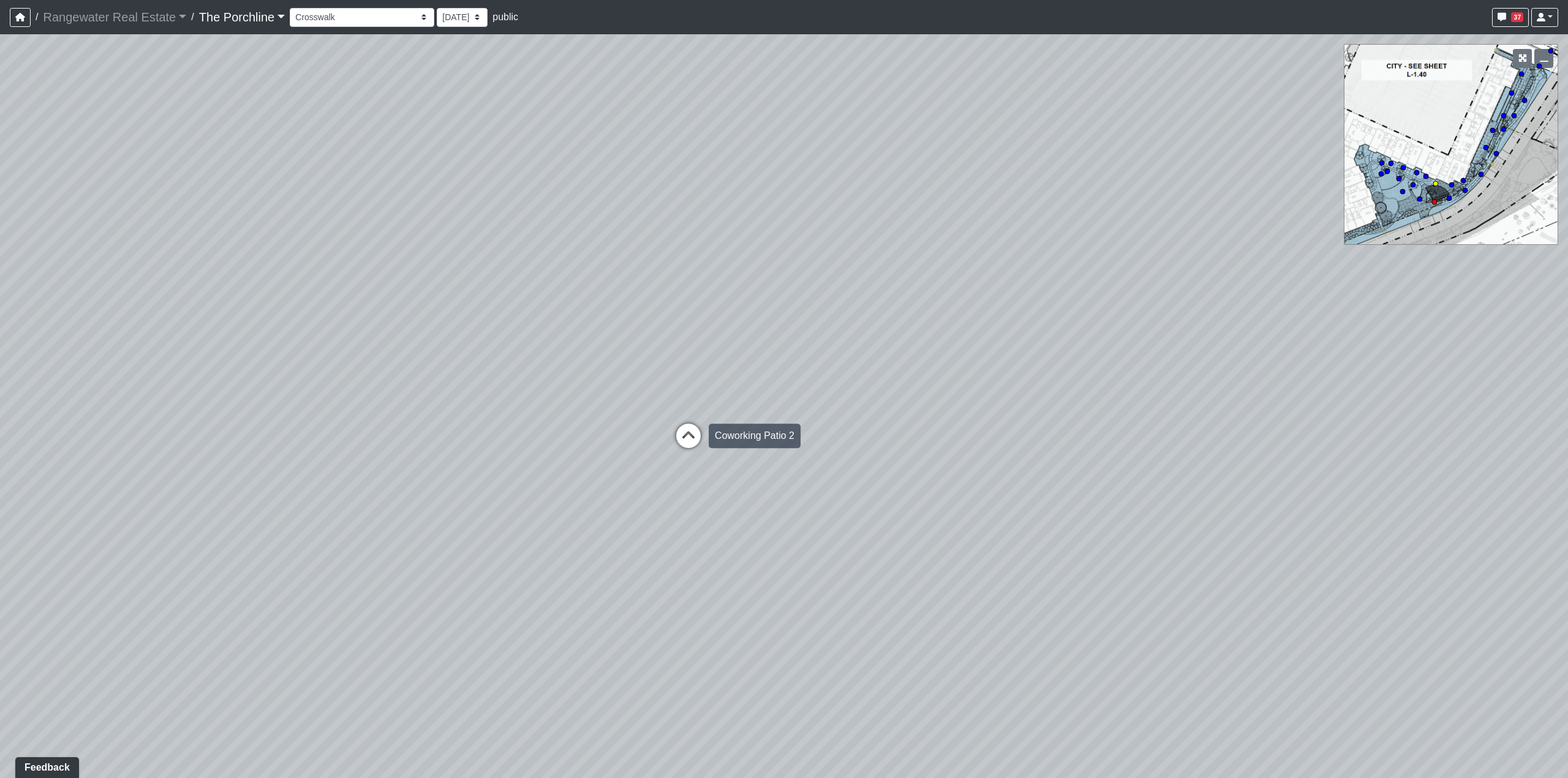
click at [688, 421] on div "Loading... Seating Loading... Mailroom Entry Loading... Lounge Entry Loading...…" at bounding box center [784, 406] width 1568 height 744
click at [687, 434] on icon at bounding box center [688, 442] width 37 height 37
select select "xhH8SHcvD2vB8MqSeG53nD"
drag, startPoint x: 707, startPoint y: 411, endPoint x: 550, endPoint y: 440, distance: 159.7
click at [550, 440] on div "Loading... Seating Loading... Mailroom Entry Loading... Lounge Entry Loading...…" at bounding box center [784, 406] width 1568 height 744
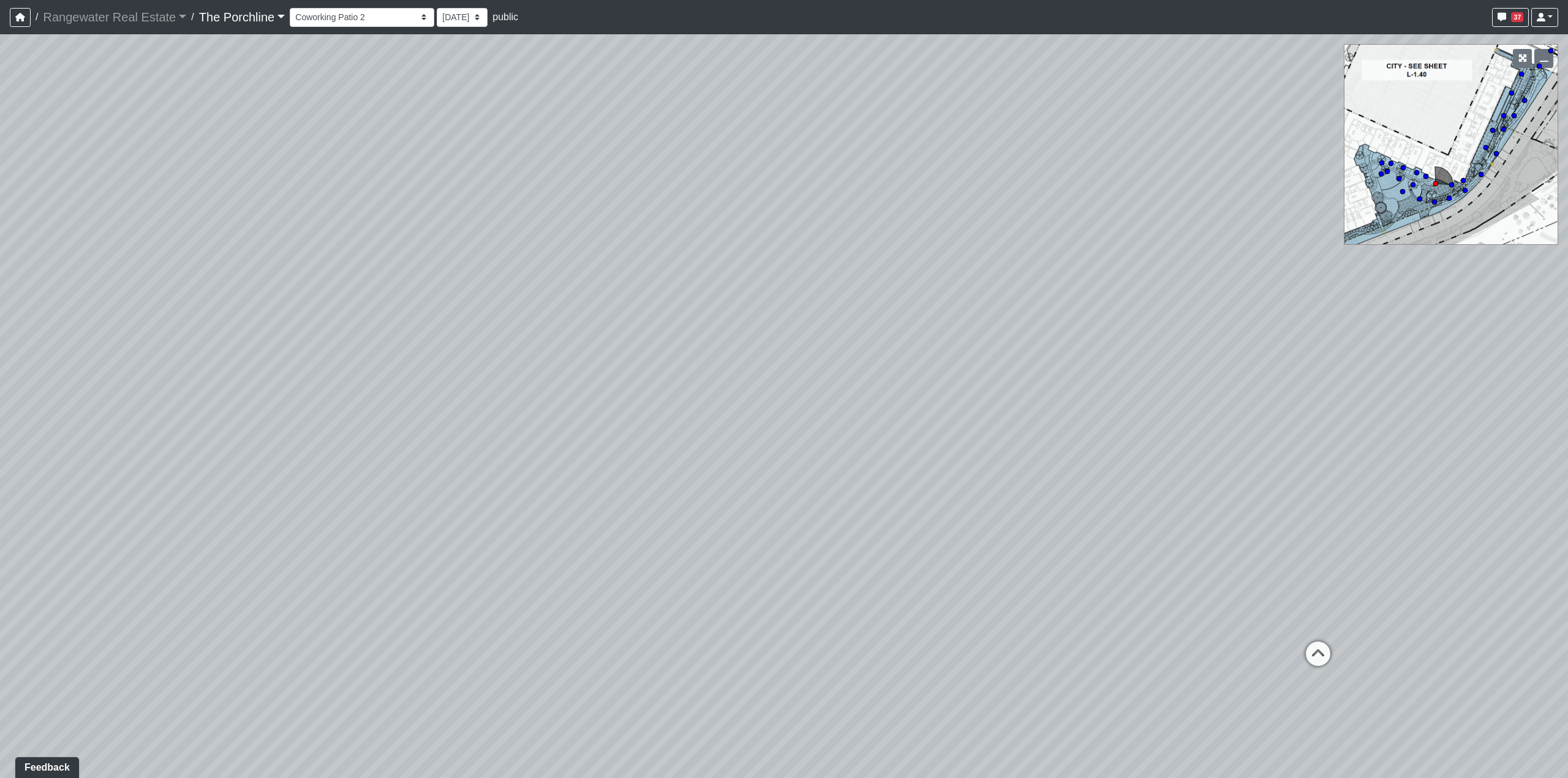
drag, startPoint x: 1042, startPoint y: 602, endPoint x: 1025, endPoint y: 616, distance: 22.0
click at [1025, 616] on div "Loading... Seating Loading... Mailroom Entry Loading... Lounge Entry Loading...…" at bounding box center [784, 406] width 1568 height 744
drag, startPoint x: 1057, startPoint y: 573, endPoint x: 1057, endPoint y: 510, distance: 63.0
click at [1057, 510] on div "Loading... Seating Loading... Mailroom Entry Loading... Lounge Entry Loading...…" at bounding box center [784, 406] width 1568 height 744
